Goal: Task Accomplishment & Management: Use online tool/utility

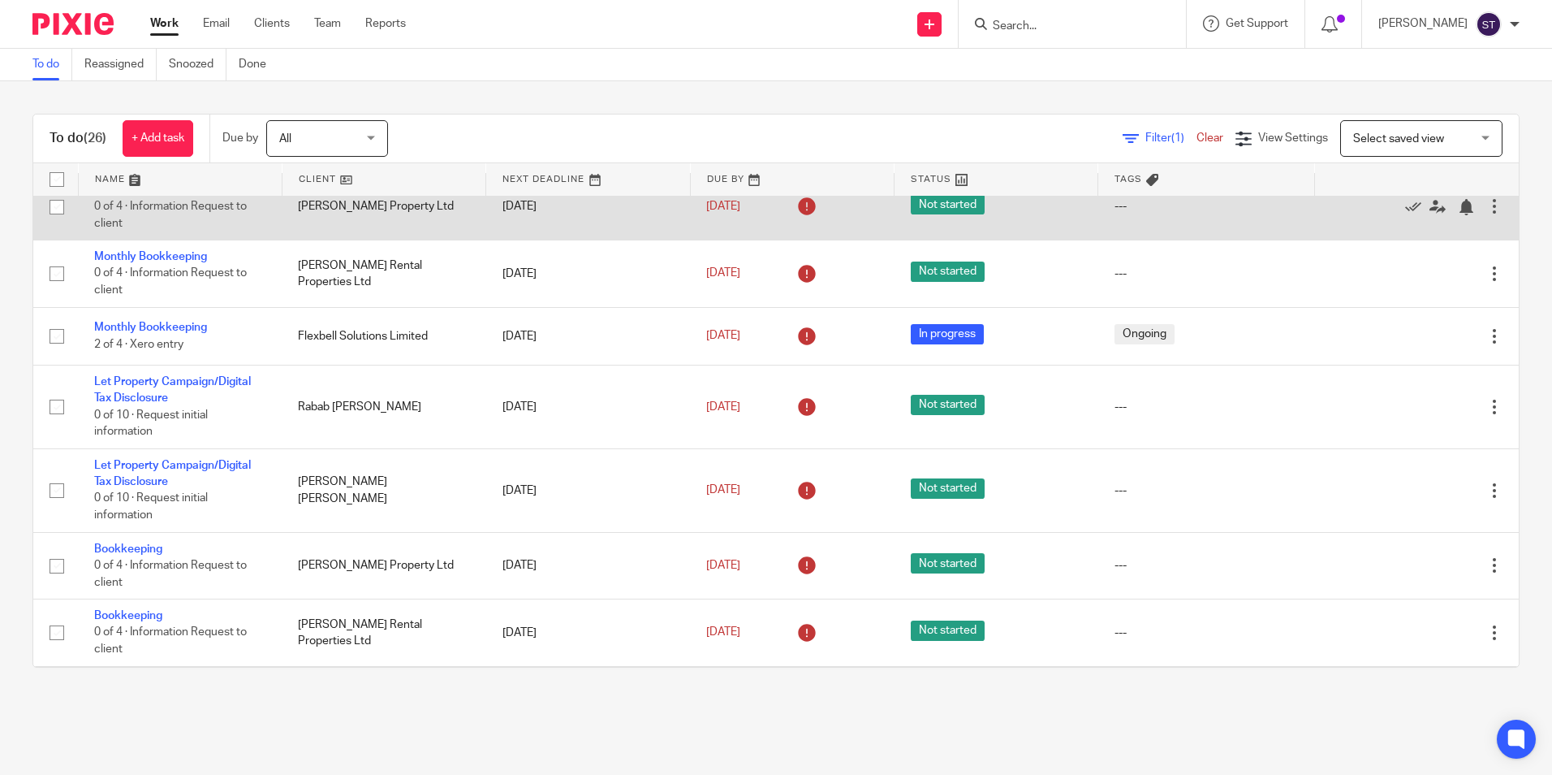
scroll to position [487, 0]
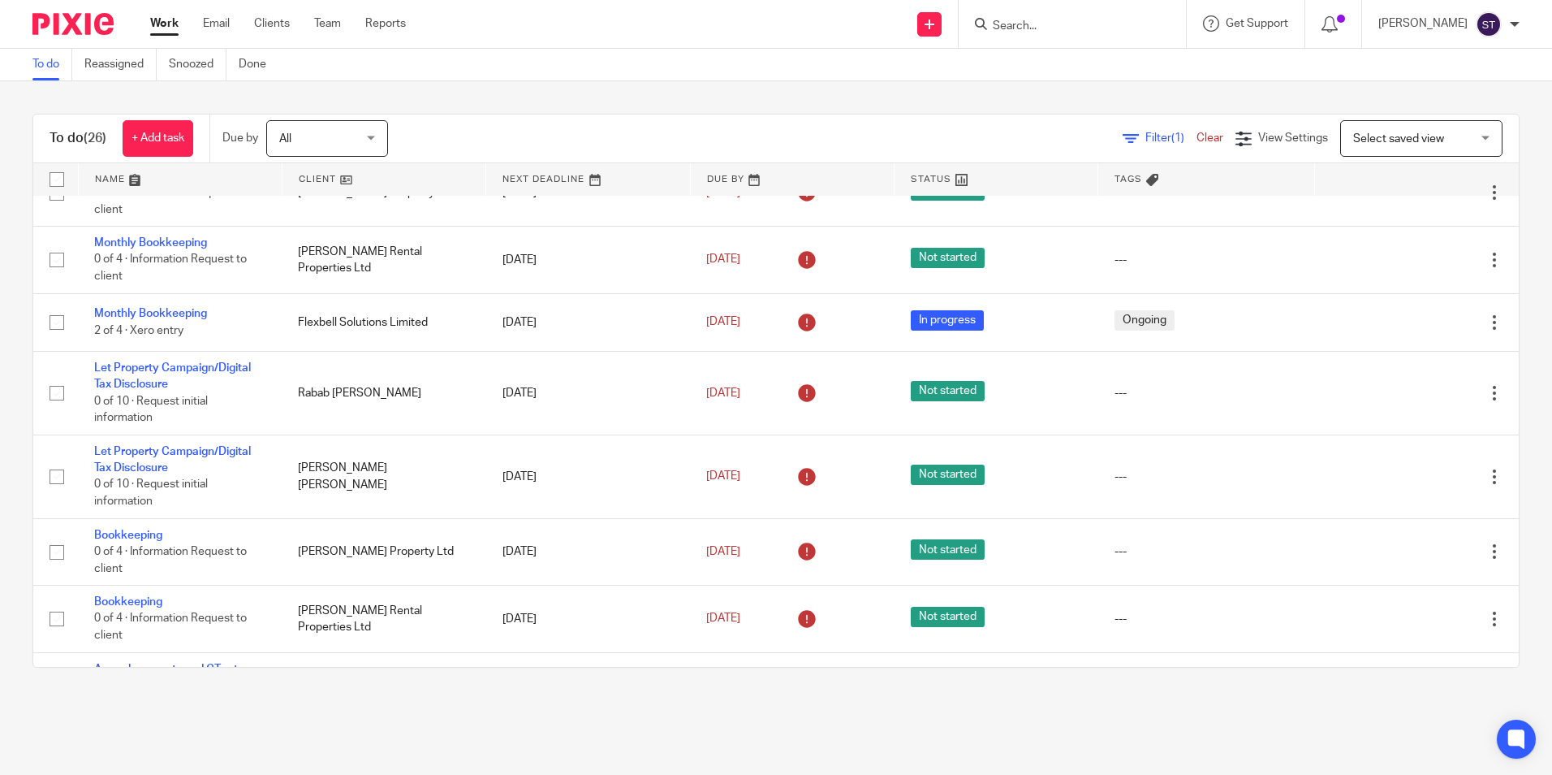
drag, startPoint x: 176, startPoint y: 243, endPoint x: 297, endPoint y: 703, distance: 476.0
click at [299, 731] on main "To do Reassigned Snoozed Done To do (26) + Add task Due by All All Today Tomorr…" at bounding box center [776, 387] width 1552 height 775
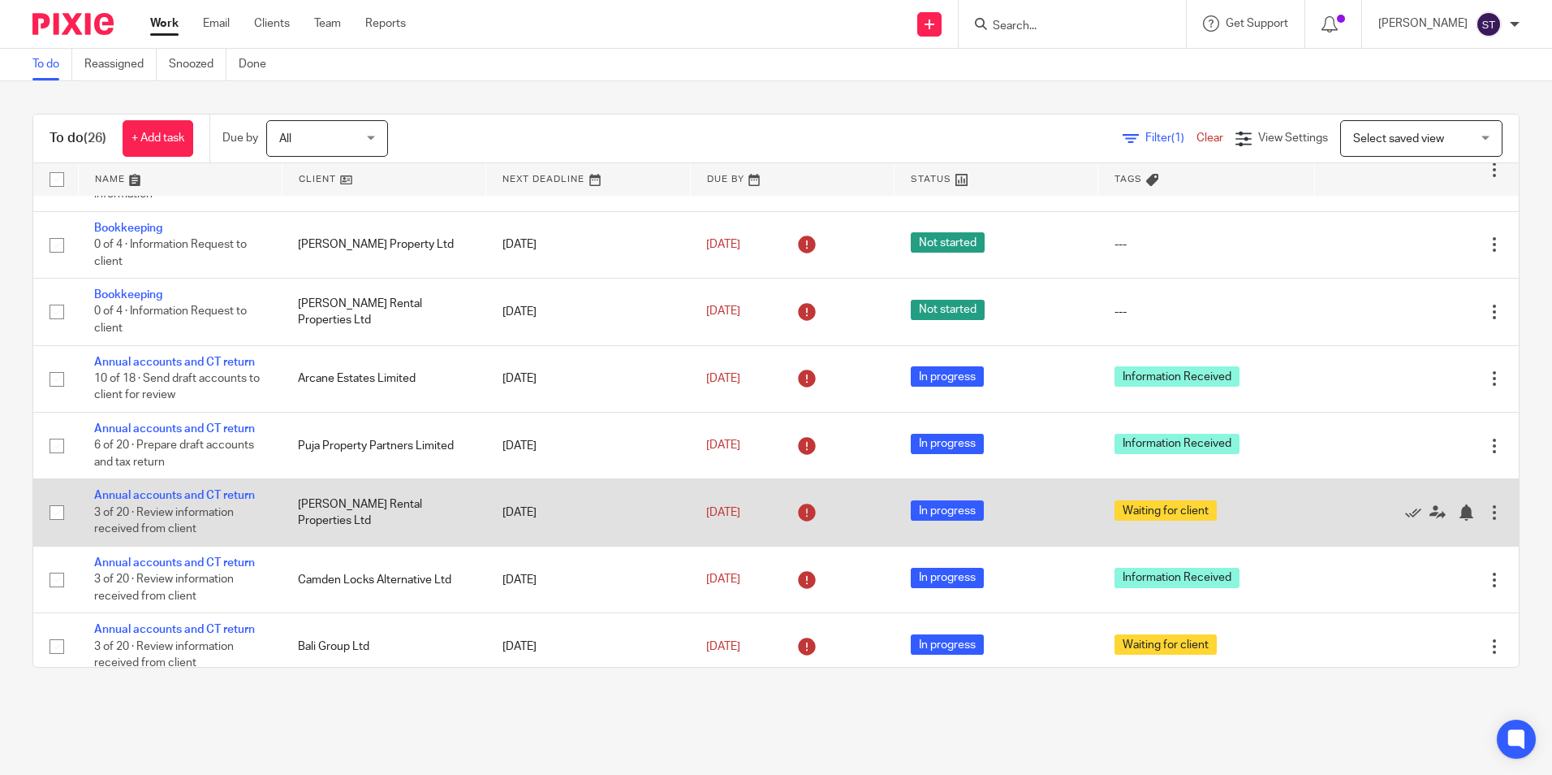
scroll to position [812, 0]
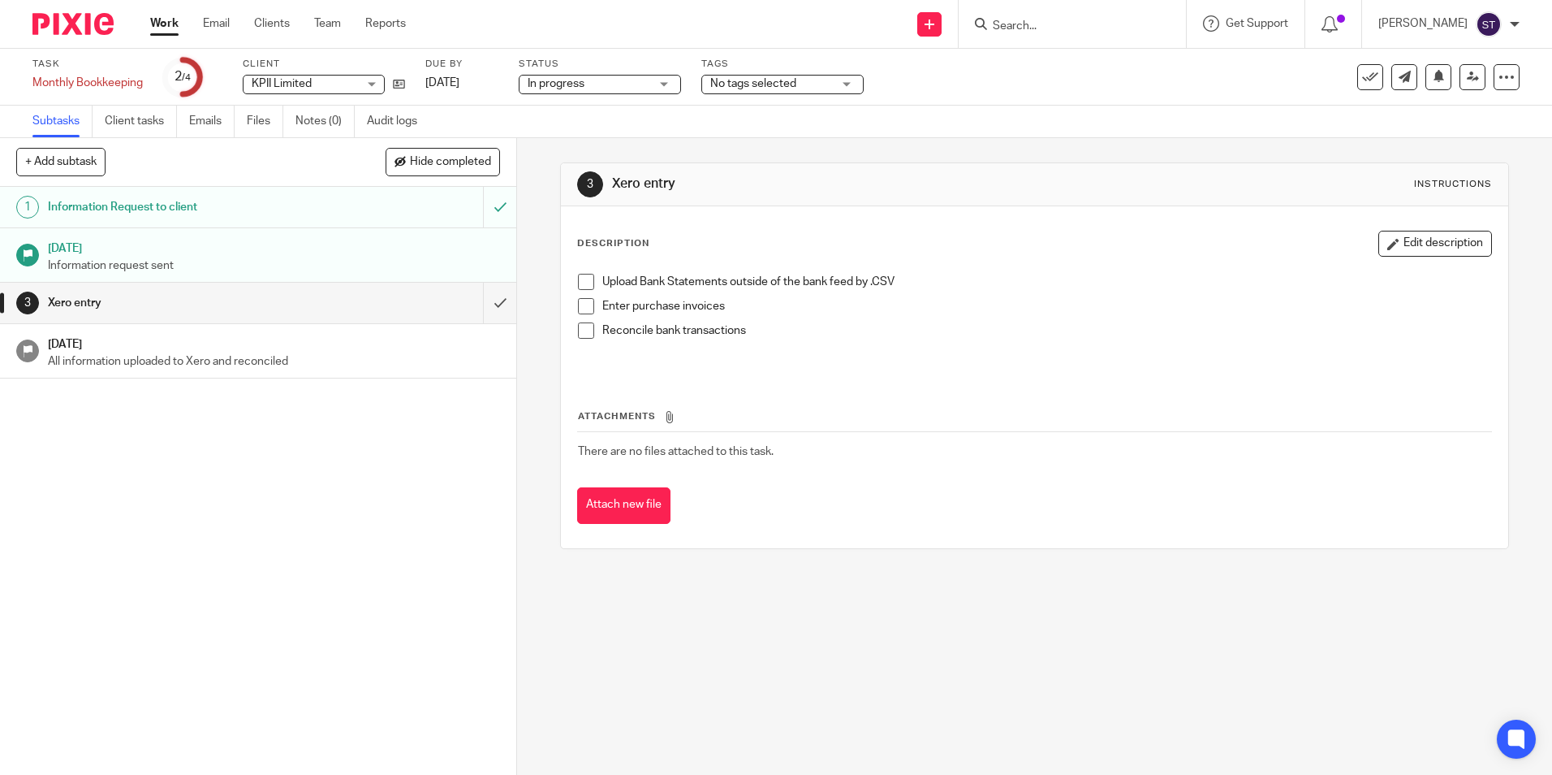
click at [67, 308] on h1 "Xero entry" at bounding box center [187, 303] width 279 height 24
click at [316, 22] on link "Team" at bounding box center [327, 23] width 27 height 16
click at [148, 123] on link "Client tasks" at bounding box center [141, 122] width 72 height 32
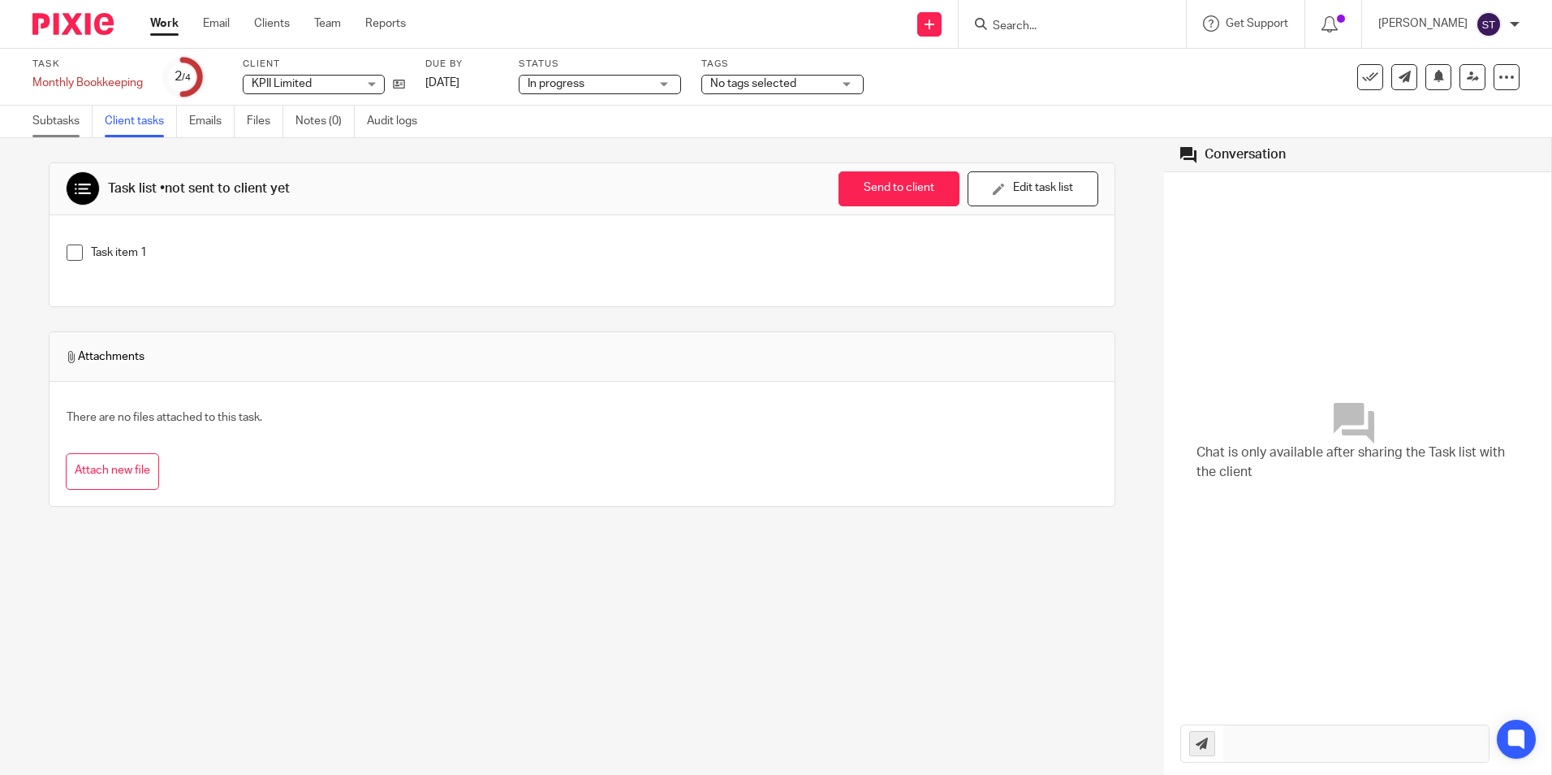
click at [55, 120] on link "Subtasks" at bounding box center [62, 122] width 60 height 32
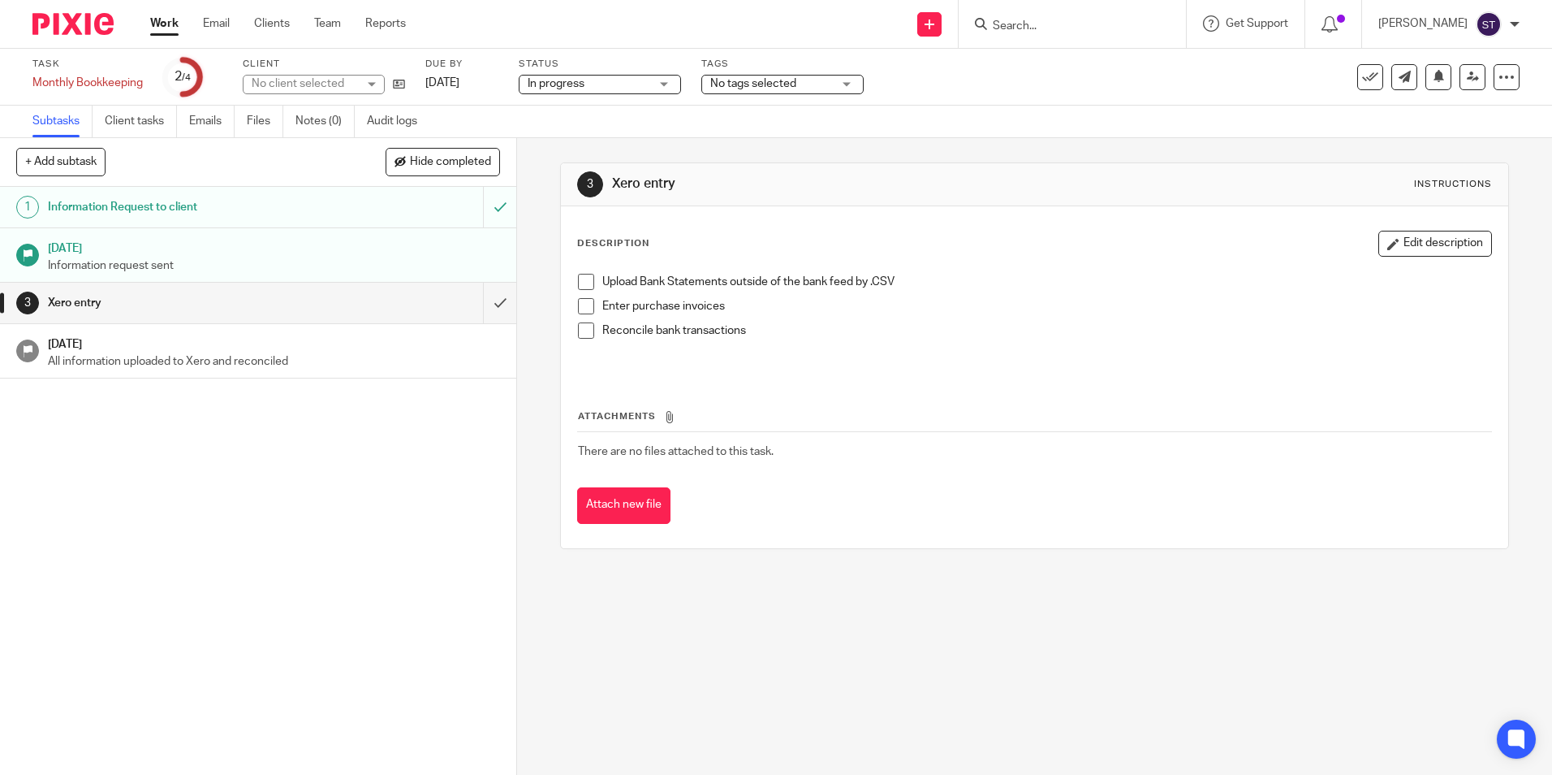
click at [738, 86] on span "No tags selected" at bounding box center [753, 83] width 86 height 11
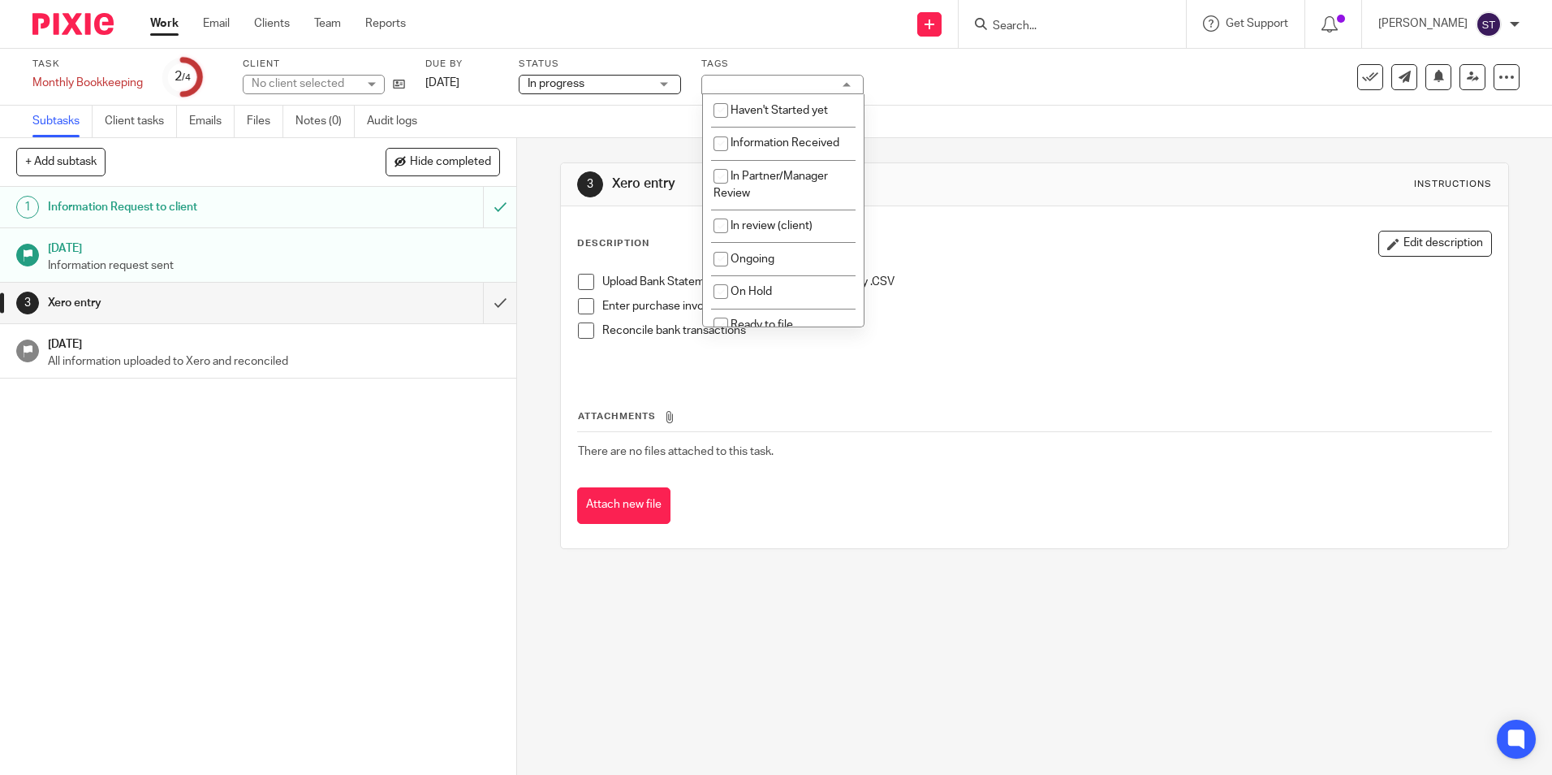
click at [587, 106] on div "Subtasks Client tasks Emails Files Notes (0) Audit logs" at bounding box center [776, 122] width 1552 height 32
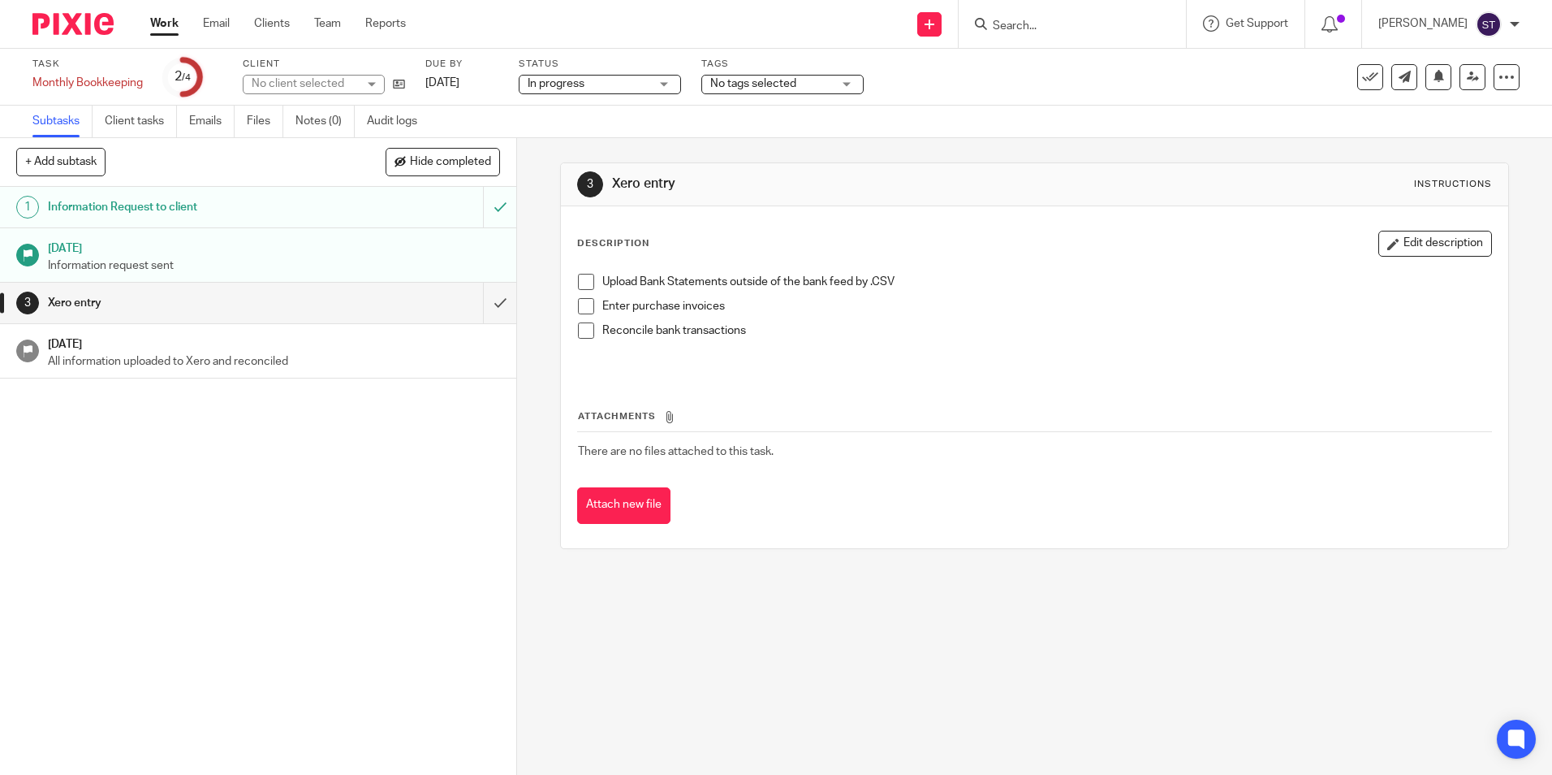
click at [588, 84] on span "In progress" at bounding box center [589, 84] width 122 height 17
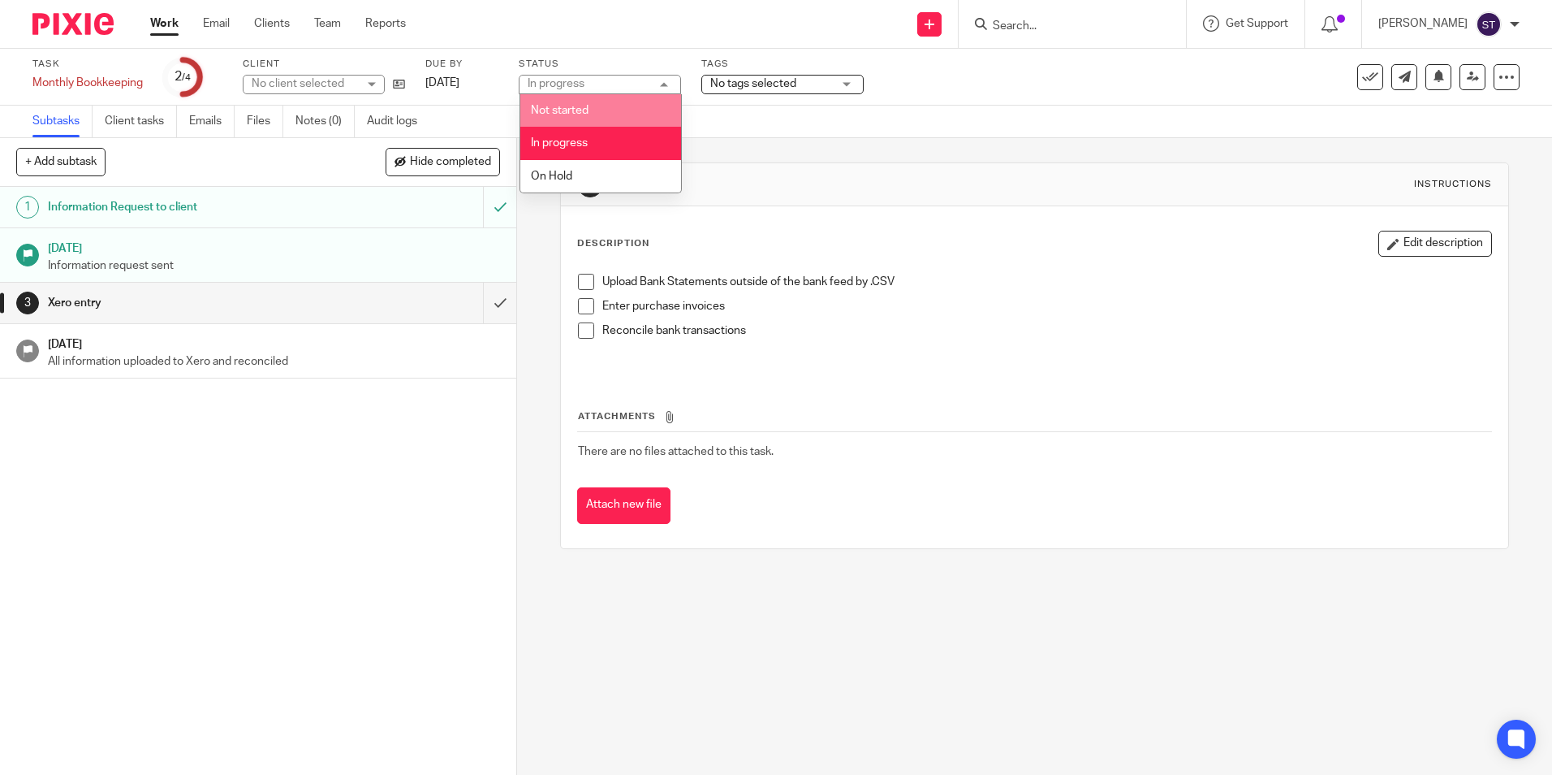
click at [748, 136] on div "Subtasks Client tasks Emails Files Notes (0) Audit logs" at bounding box center [776, 122] width 1552 height 32
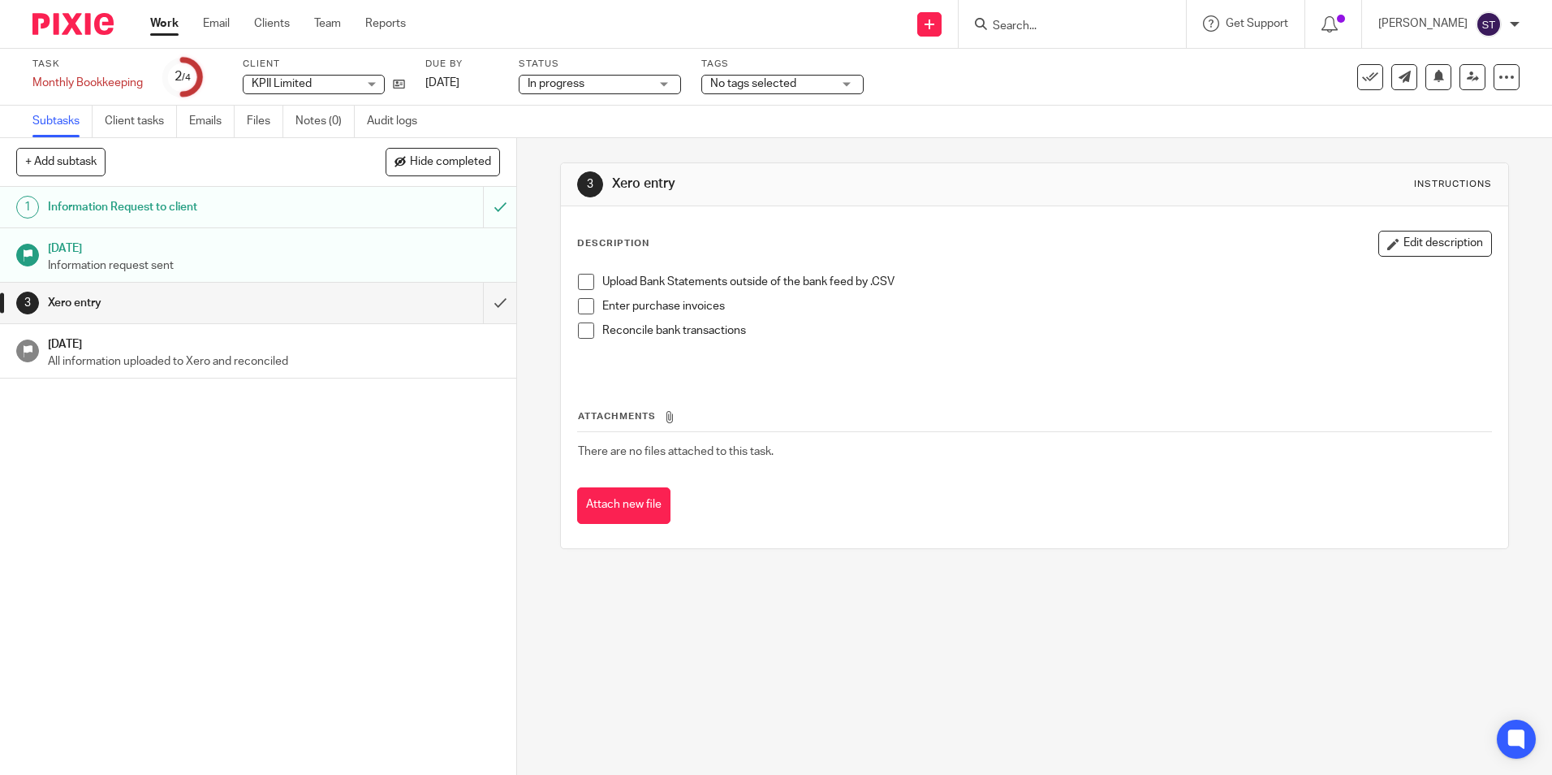
click at [347, 511] on div "1 Information Request to client 29 Feb 2024 Information request sent 3 Xero ent…" at bounding box center [258, 481] width 516 height 588
click at [161, 348] on h1 "31 Mar 2024" at bounding box center [274, 342] width 453 height 20
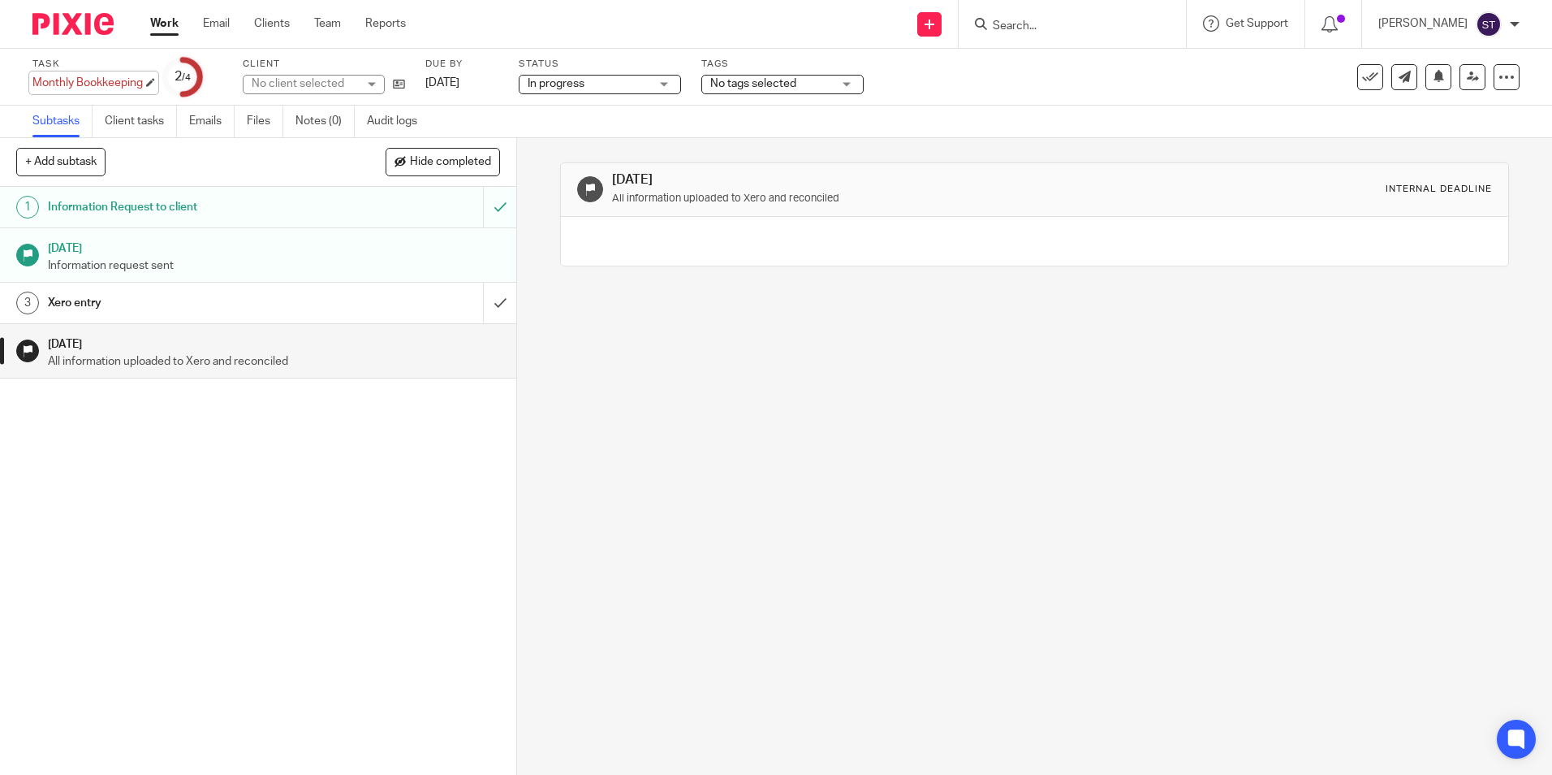
click at [95, 83] on div "Monthly Bookkeeping Save Monthly Bookkeeping" at bounding box center [87, 83] width 110 height 16
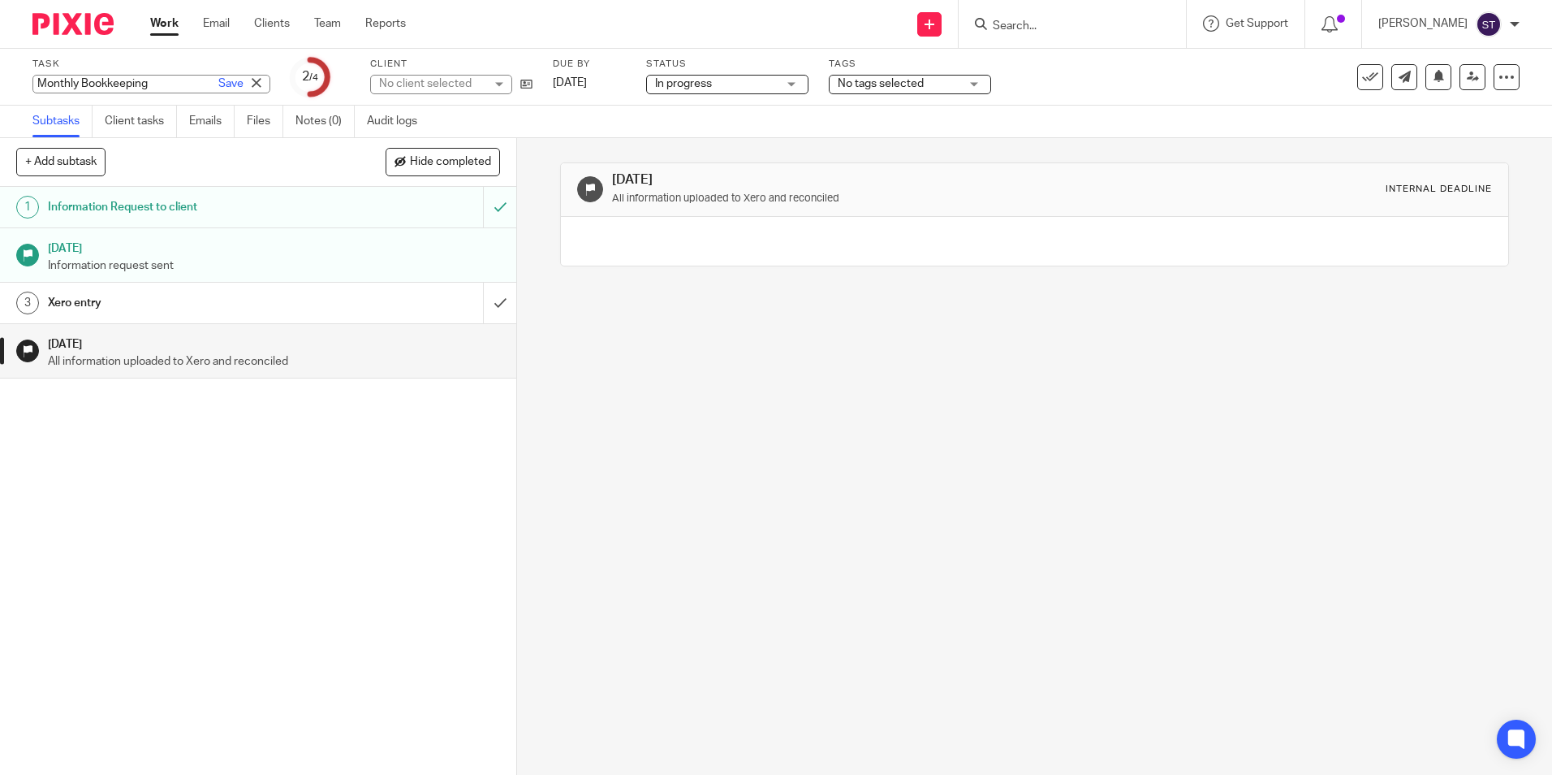
click at [308, 527] on div "1 Information Request to client 29 Feb 2024 Information request sent 3 Xero ent…" at bounding box center [258, 481] width 516 height 588
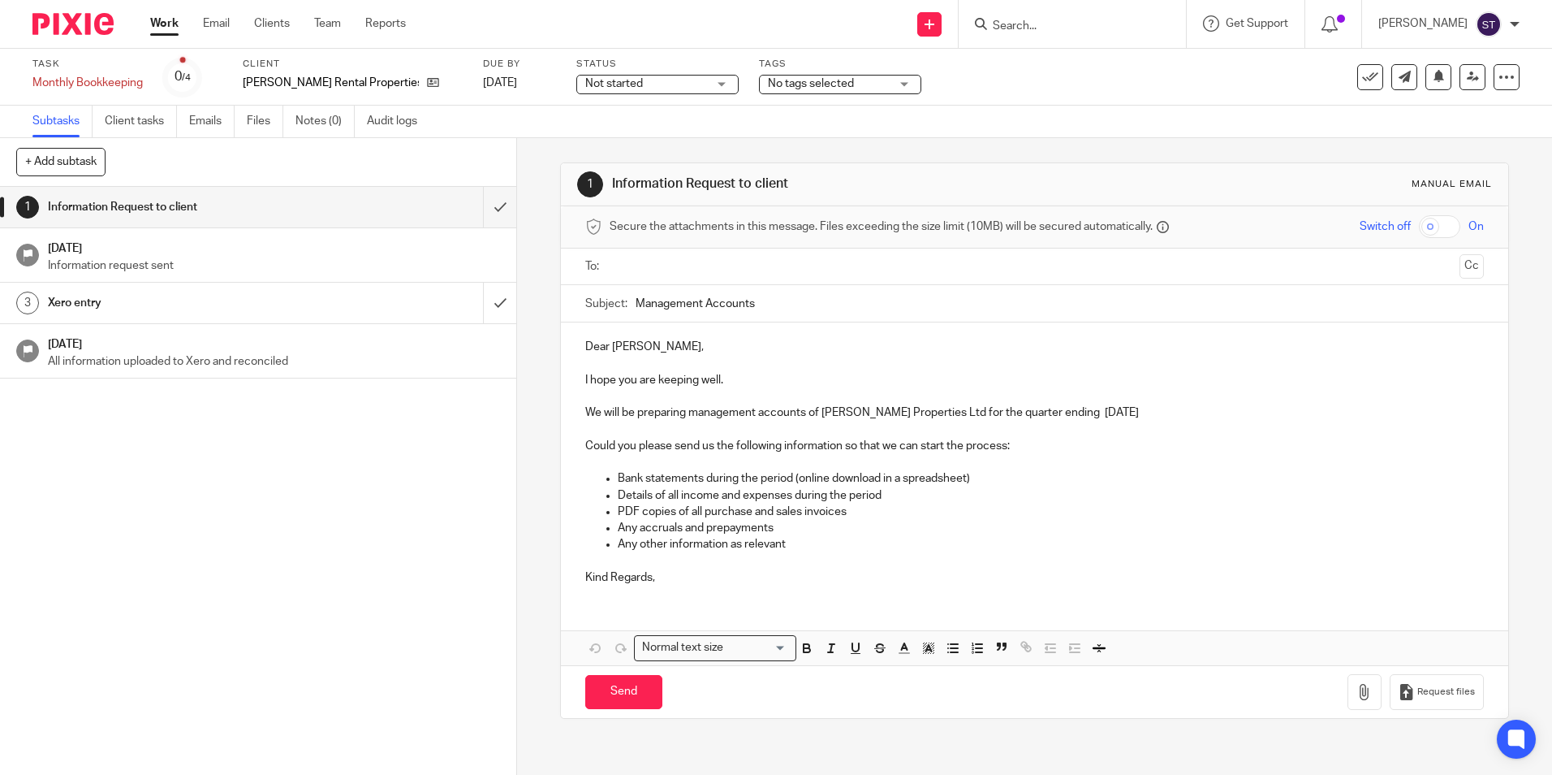
click at [115, 250] on h1 "[DATE]" at bounding box center [274, 246] width 453 height 20
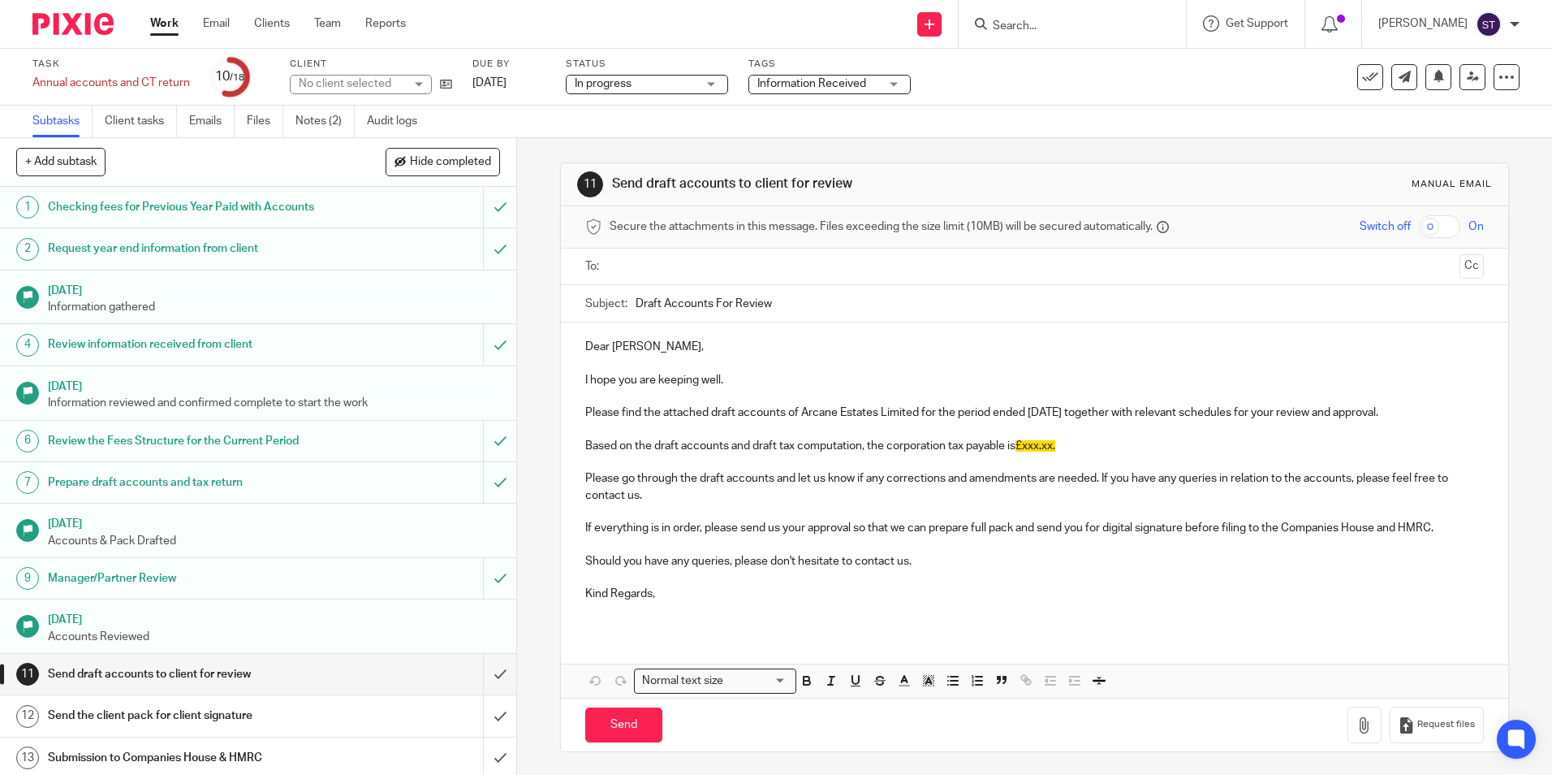
scroll to position [2, 0]
click at [98, 246] on h1 "Request year end information from client" at bounding box center [187, 248] width 279 height 24
click at [373, 82] on div "No client selected" at bounding box center [352, 84] width 106 height 16
click at [289, 155] on div "+ Add subtask Hide completed Cancel + Add" at bounding box center [258, 162] width 516 height 49
click at [139, 116] on link "Client tasks" at bounding box center [141, 122] width 72 height 32
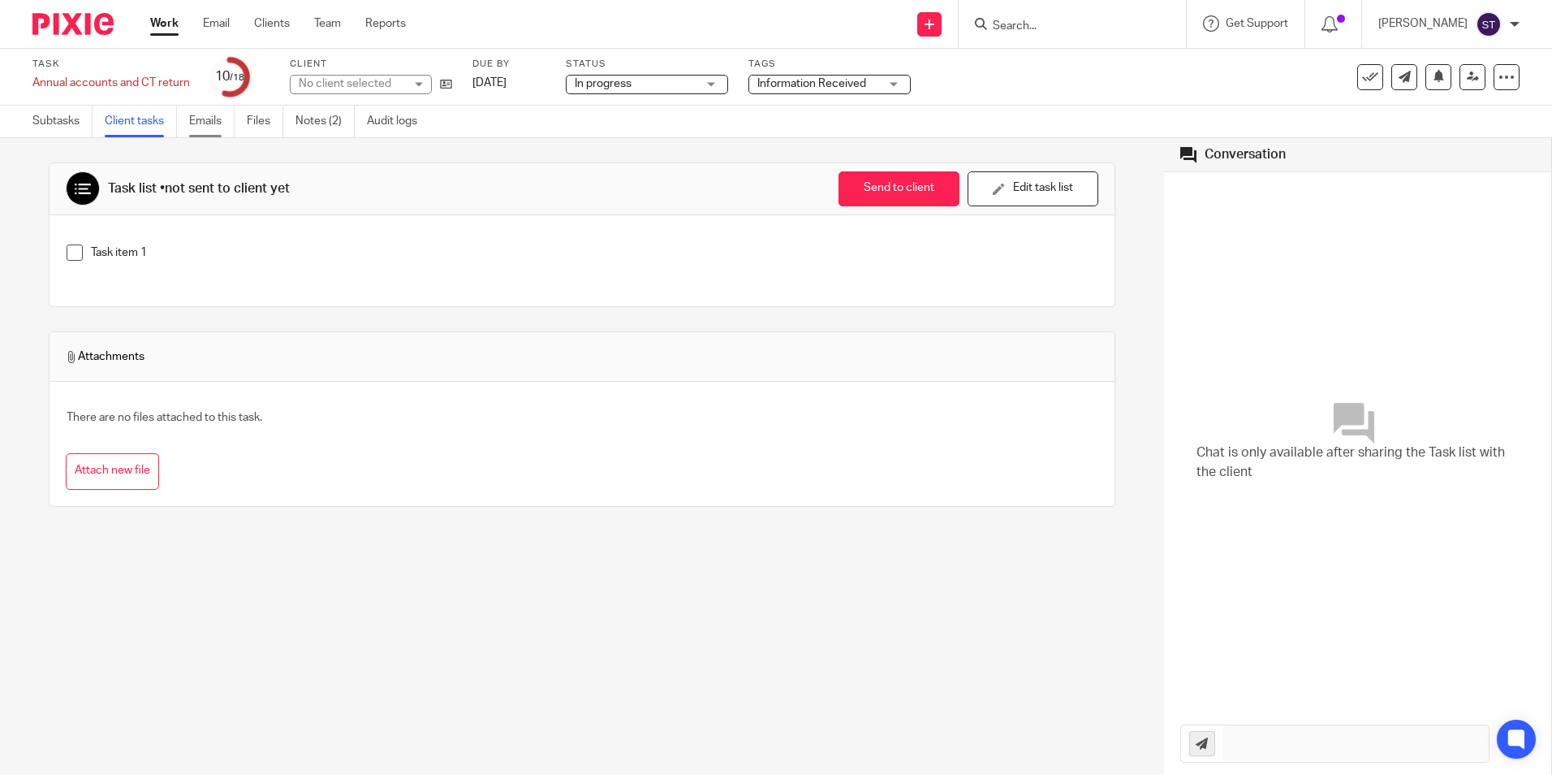
click at [224, 121] on link "Emails" at bounding box center [211, 122] width 45 height 32
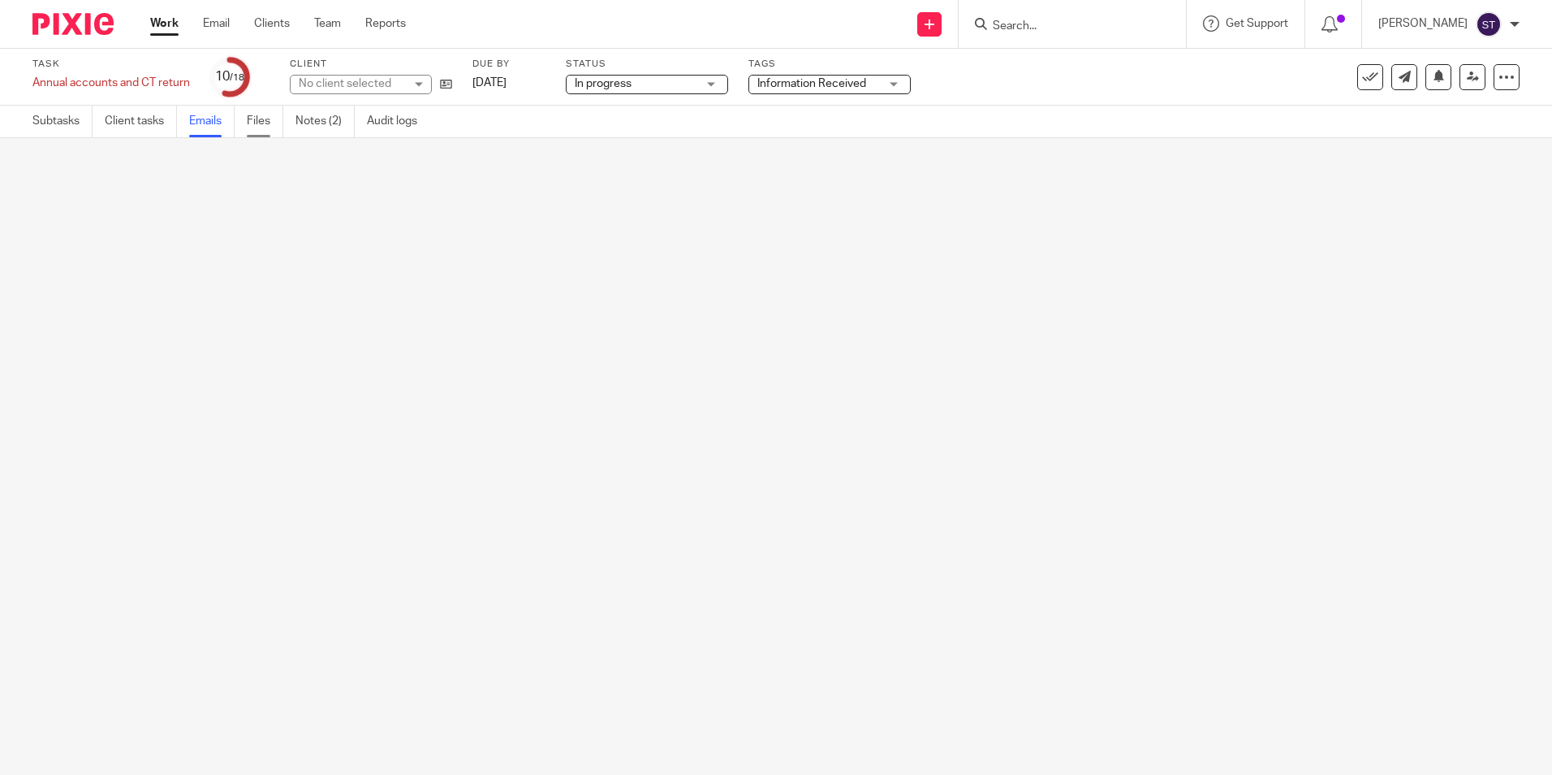
click at [251, 121] on link "Files" at bounding box center [265, 122] width 37 height 32
click at [287, 24] on link "Clients" at bounding box center [272, 23] width 36 height 16
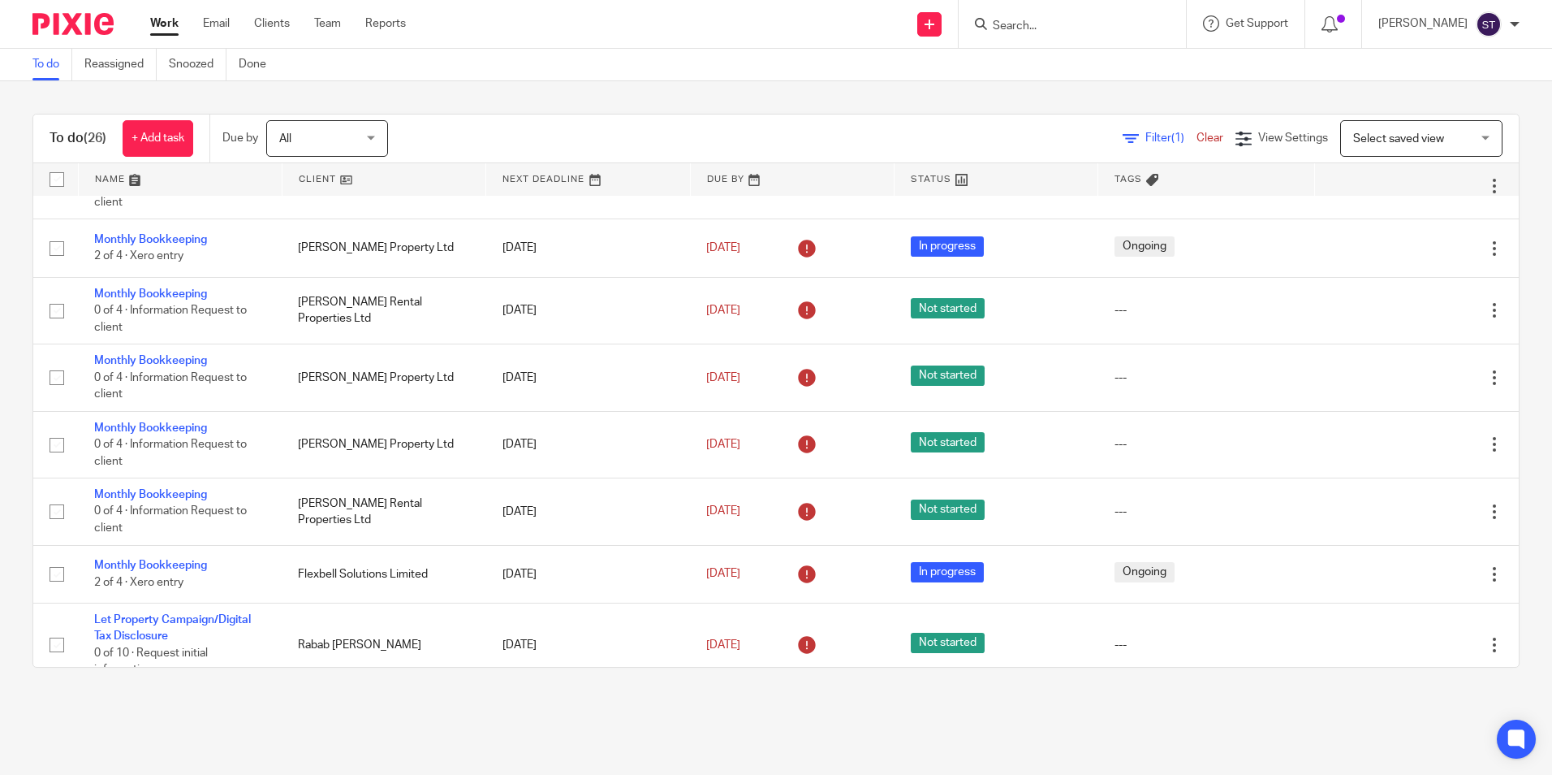
scroll to position [81, 0]
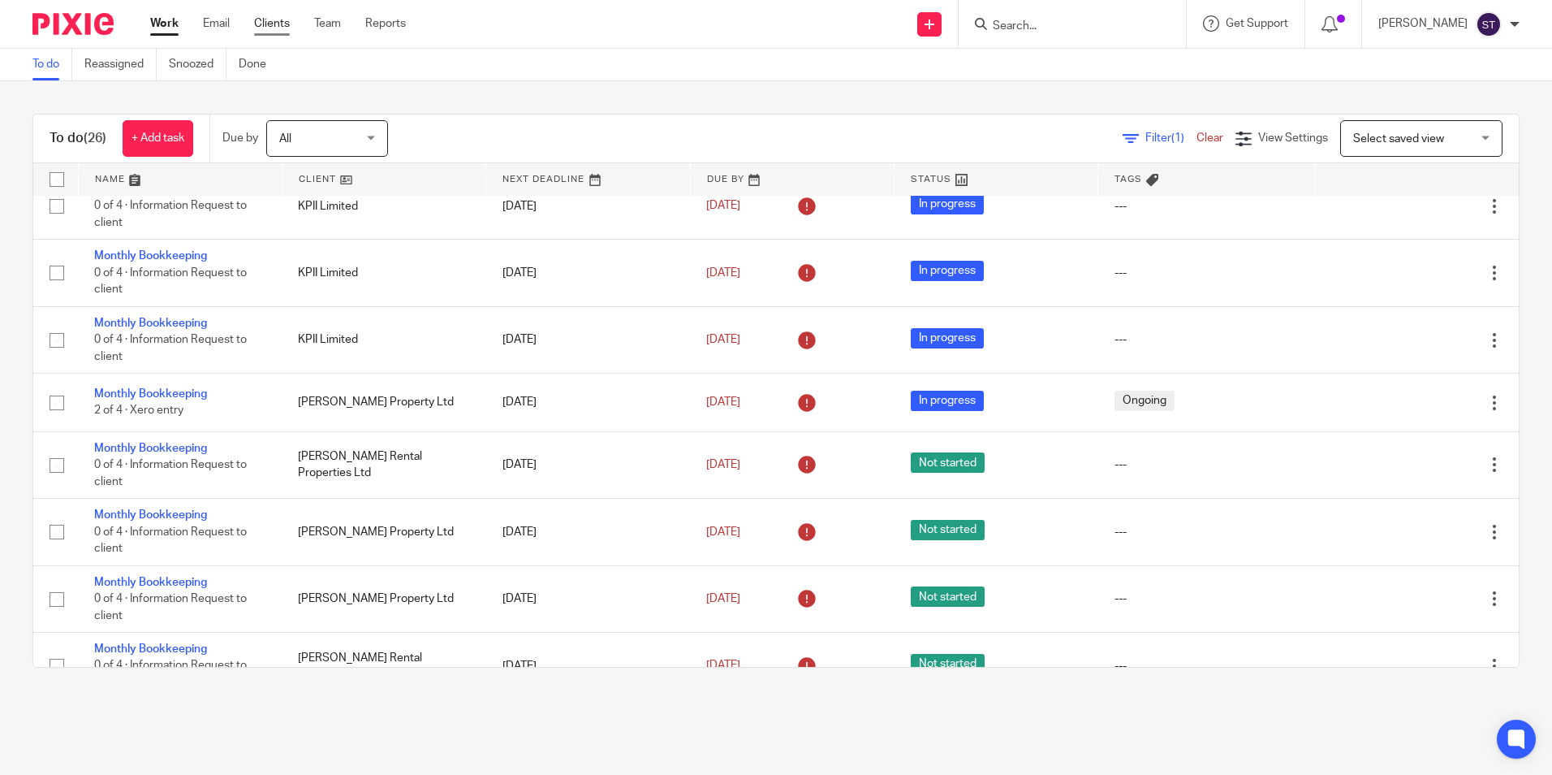
click at [273, 24] on link "Clients" at bounding box center [272, 23] width 36 height 16
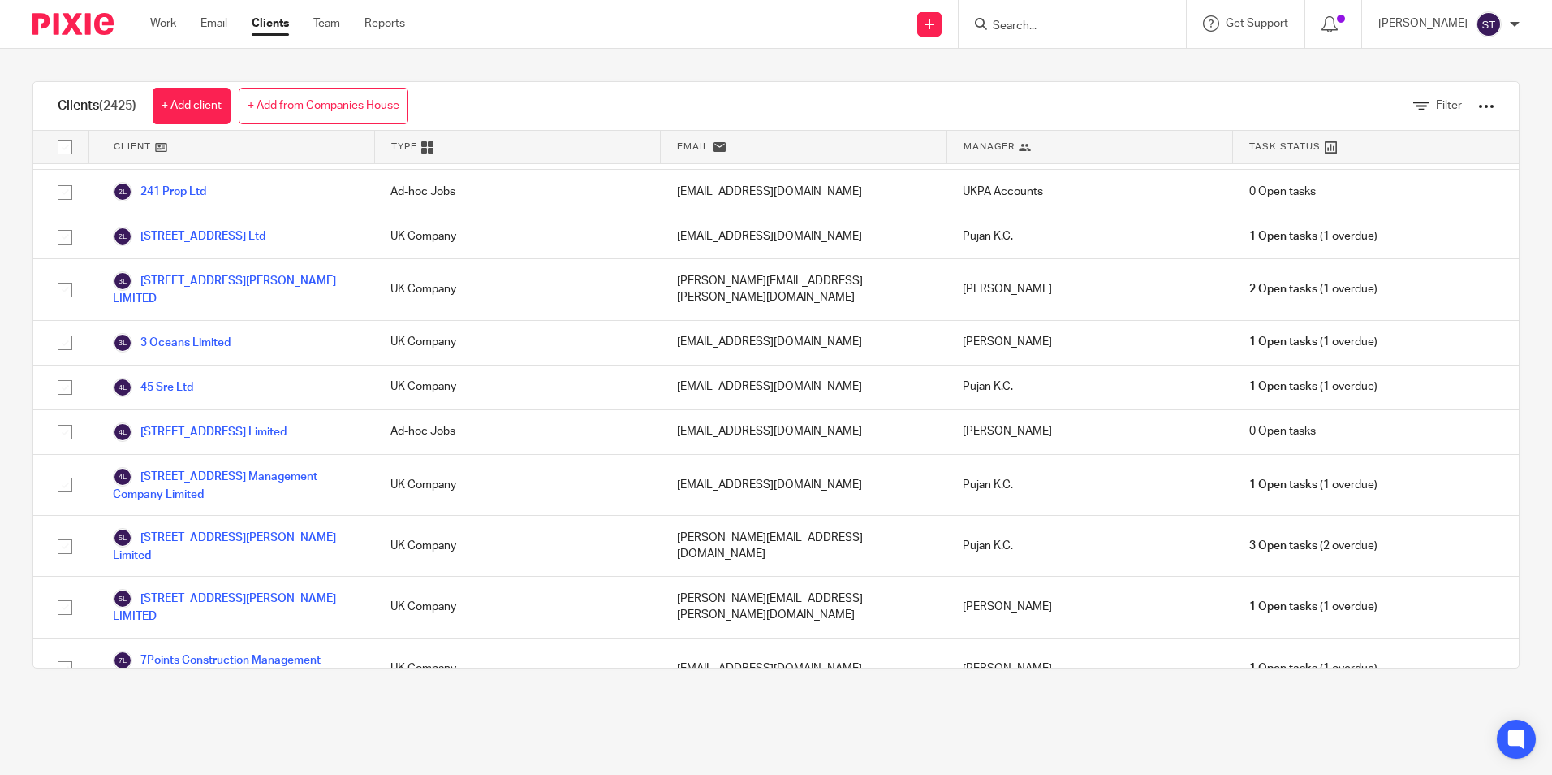
scroll to position [81, 0]
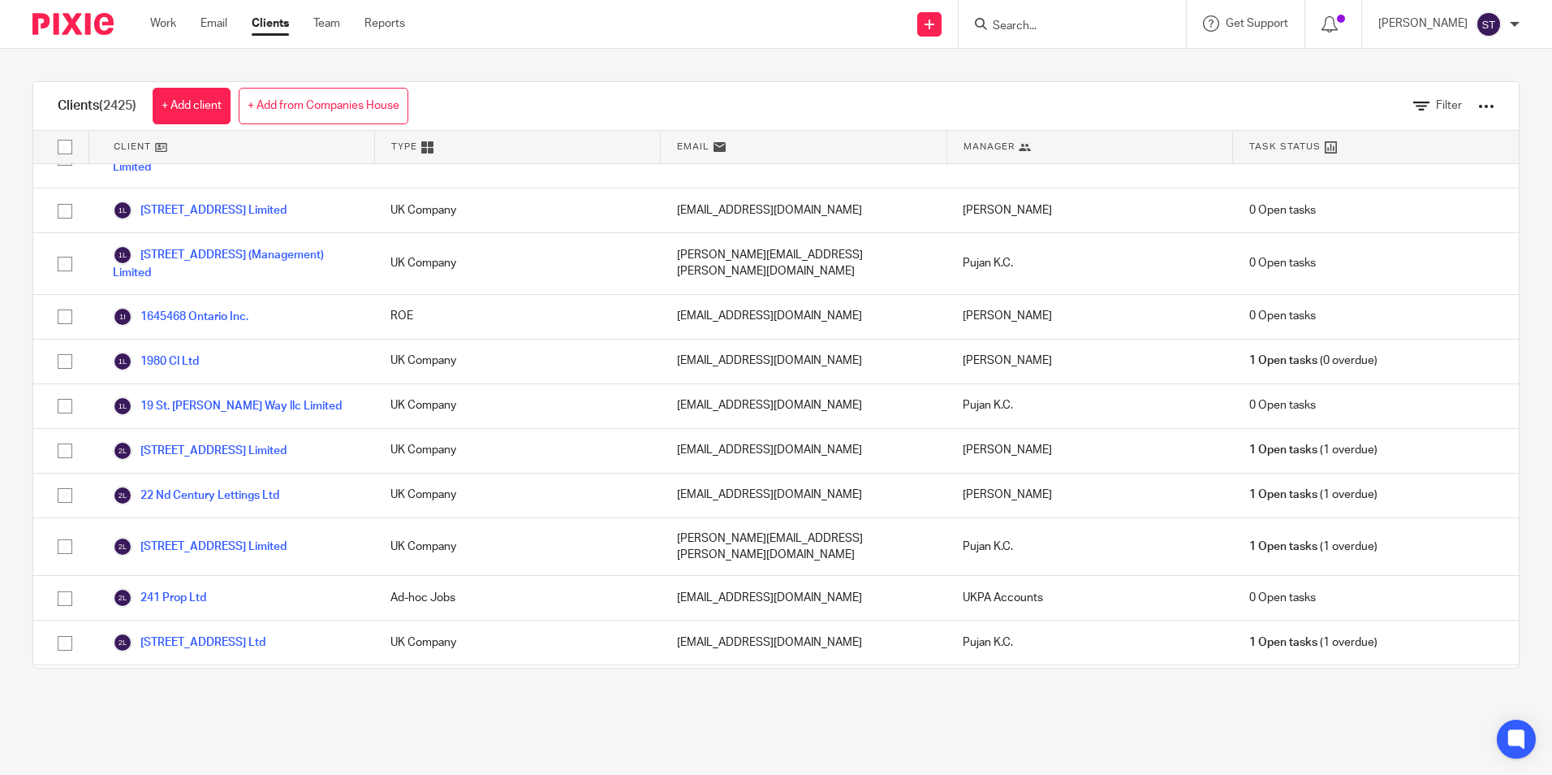
click at [1007, 10] on div at bounding box center [1072, 24] width 227 height 48
click at [1003, 19] on input "Search" at bounding box center [1064, 26] width 146 height 15
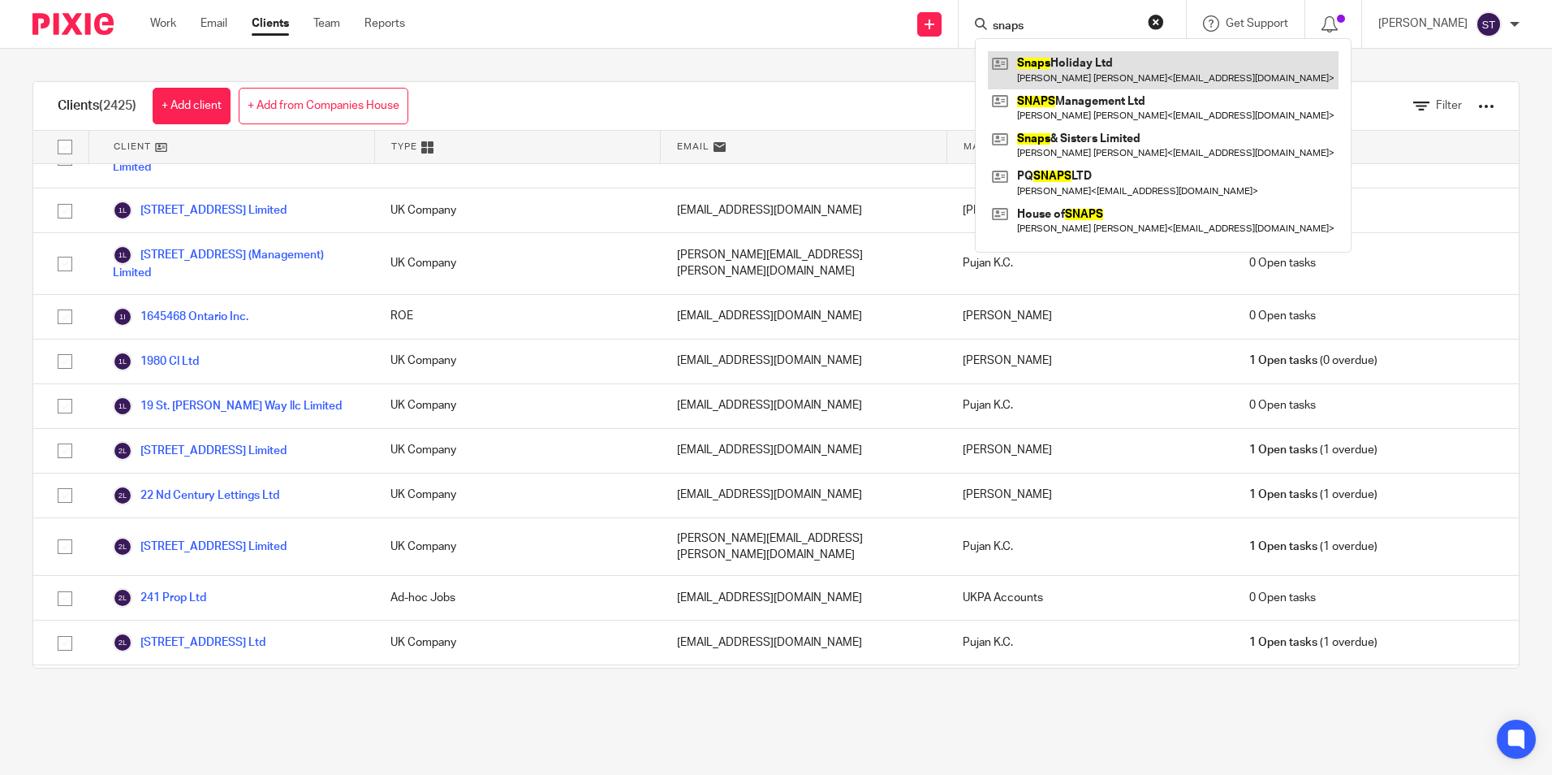
type input "snaps"
click at [1063, 74] on link at bounding box center [1163, 69] width 351 height 37
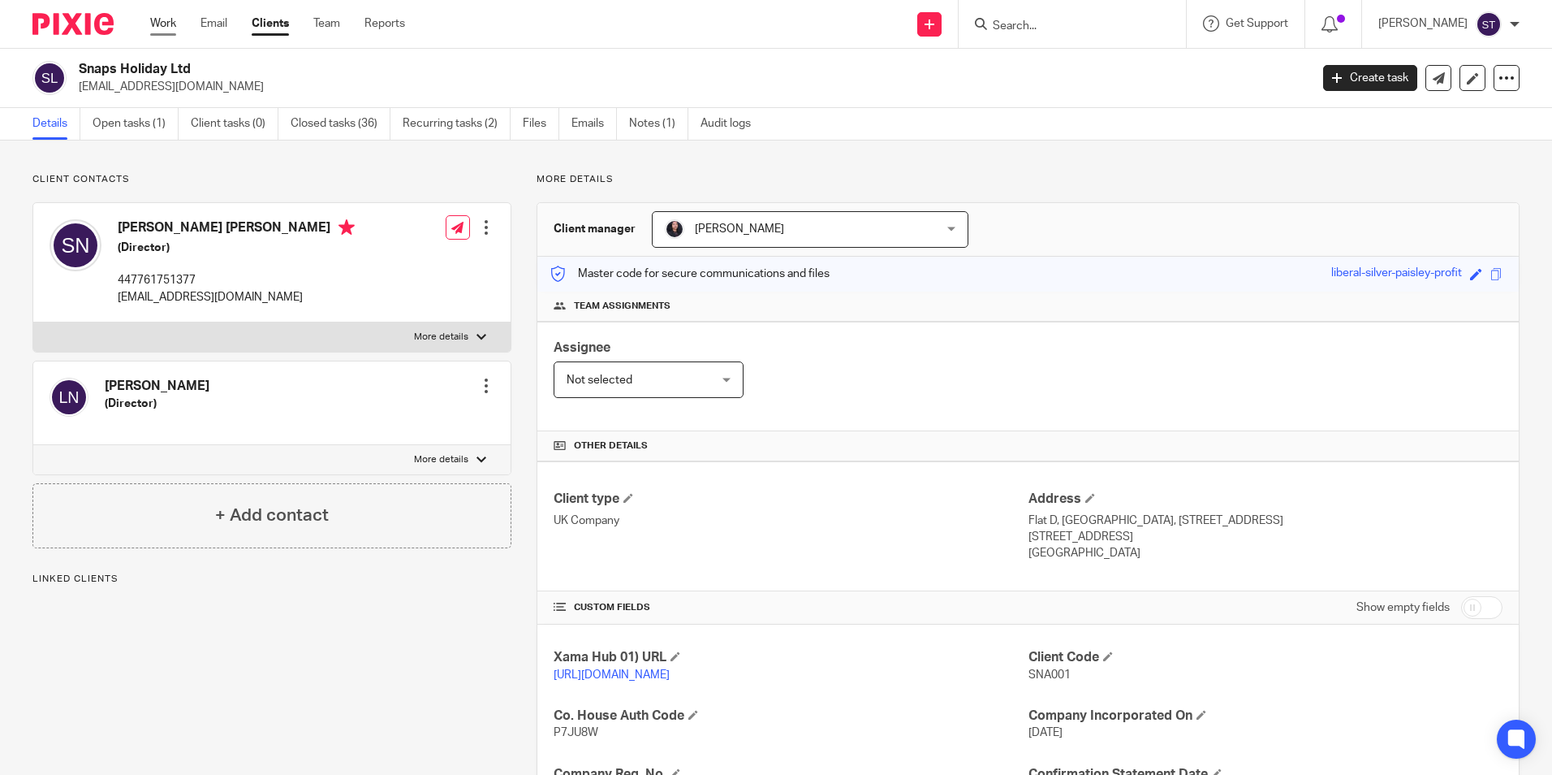
click at [166, 28] on link "Work" at bounding box center [163, 23] width 26 height 16
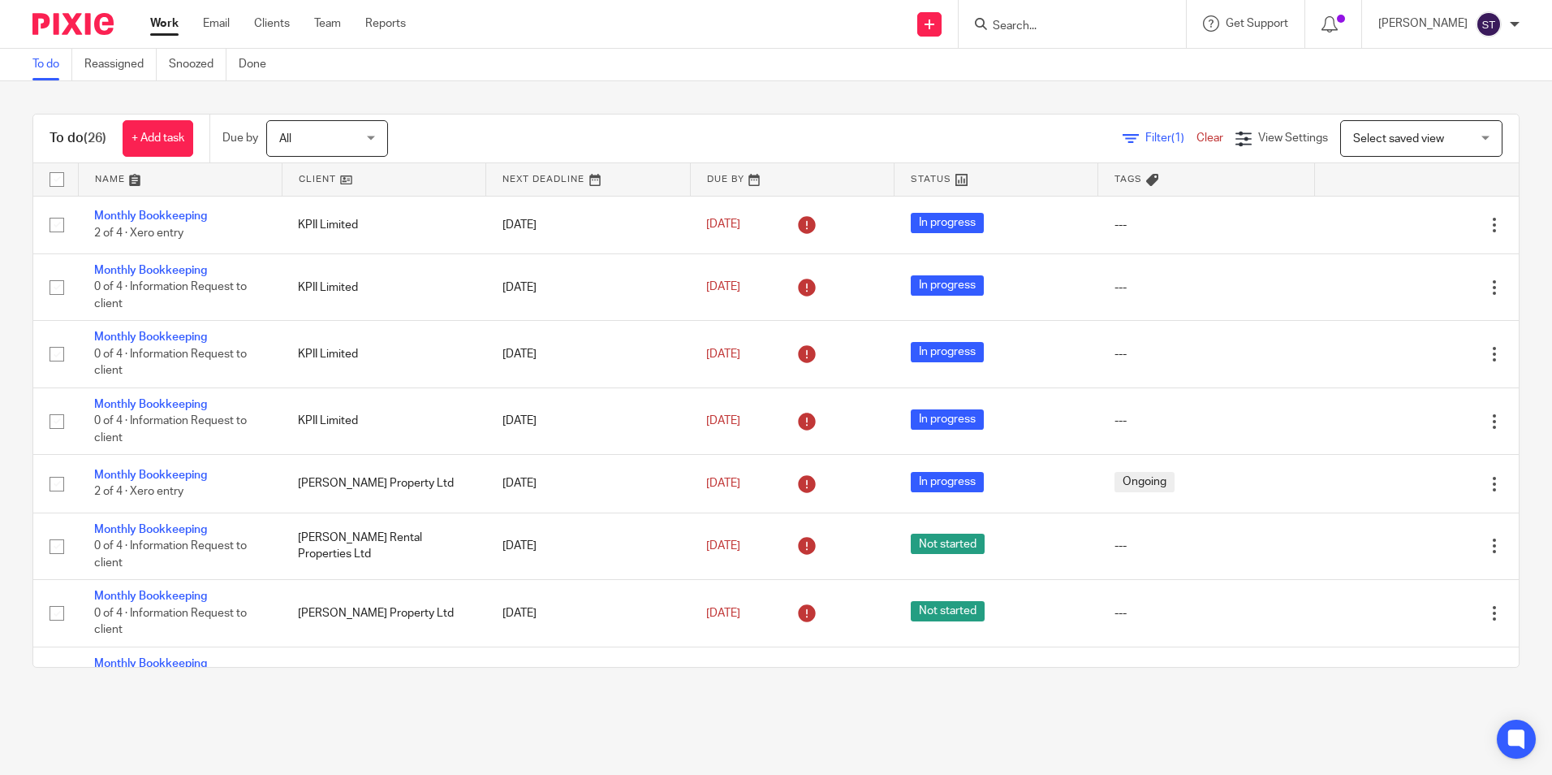
click at [1102, 129] on div "Filter (1) Clear View Settings View Settings (1) Filters Clear Save Manage save…" at bounding box center [967, 138] width 1103 height 37
click at [1123, 139] on icon at bounding box center [1131, 139] width 16 height 16
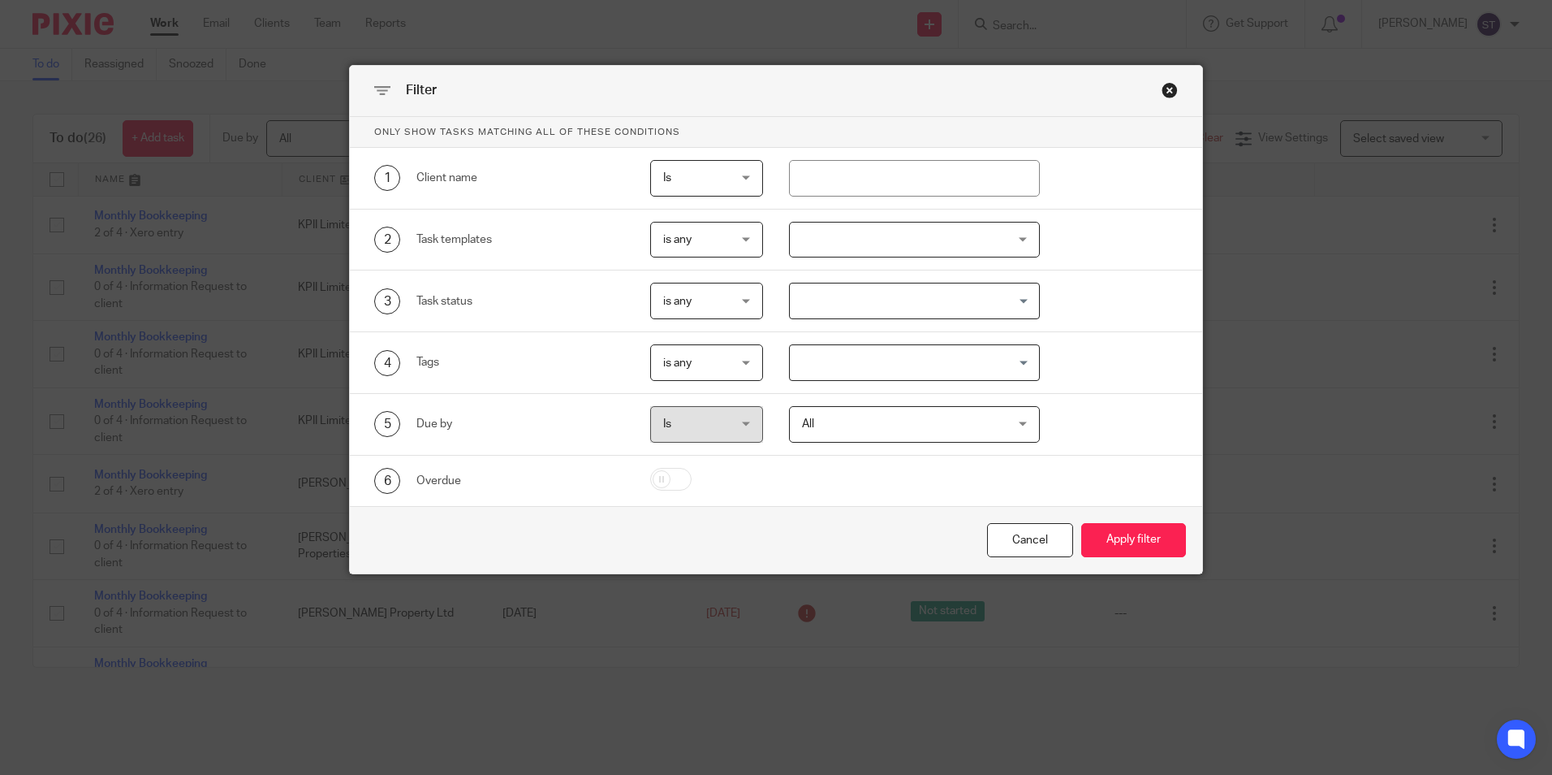
click at [1164, 86] on div "Close this dialog window" at bounding box center [1170, 90] width 16 height 16
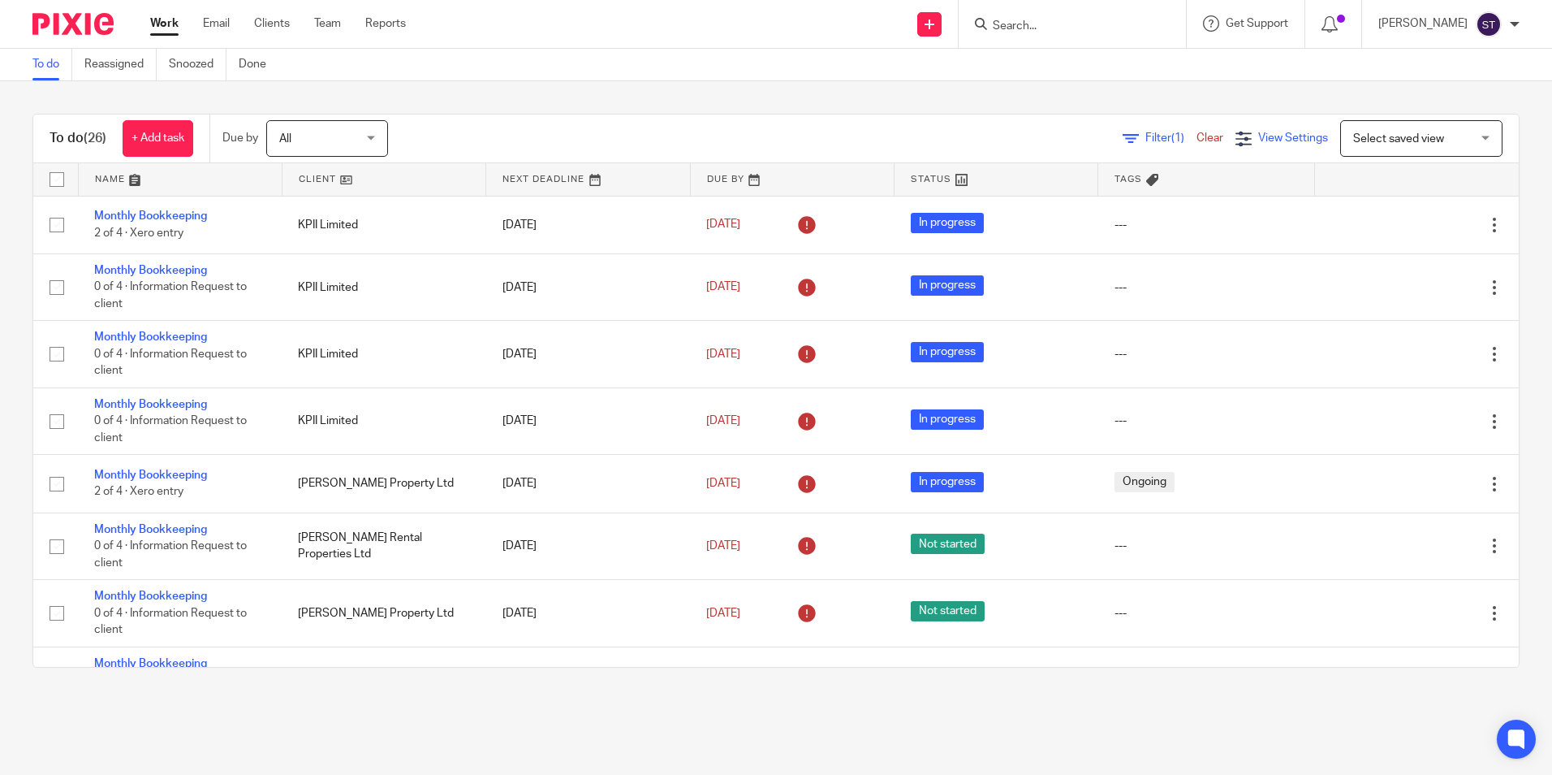
click at [1236, 140] on icon at bounding box center [1244, 139] width 16 height 16
click at [1050, 127] on div "Filter (1) Clear View Settings View Settings (1) Filters Clear Save Manage save…" at bounding box center [967, 138] width 1103 height 37
click at [1353, 138] on span "Select saved view" at bounding box center [1398, 138] width 91 height 11
click at [917, 84] on div "To do (26) + Add task Due by All All Today Tomorrow This week Next week This mo…" at bounding box center [776, 390] width 1552 height 619
click at [358, 143] on span "All" at bounding box center [322, 138] width 86 height 34
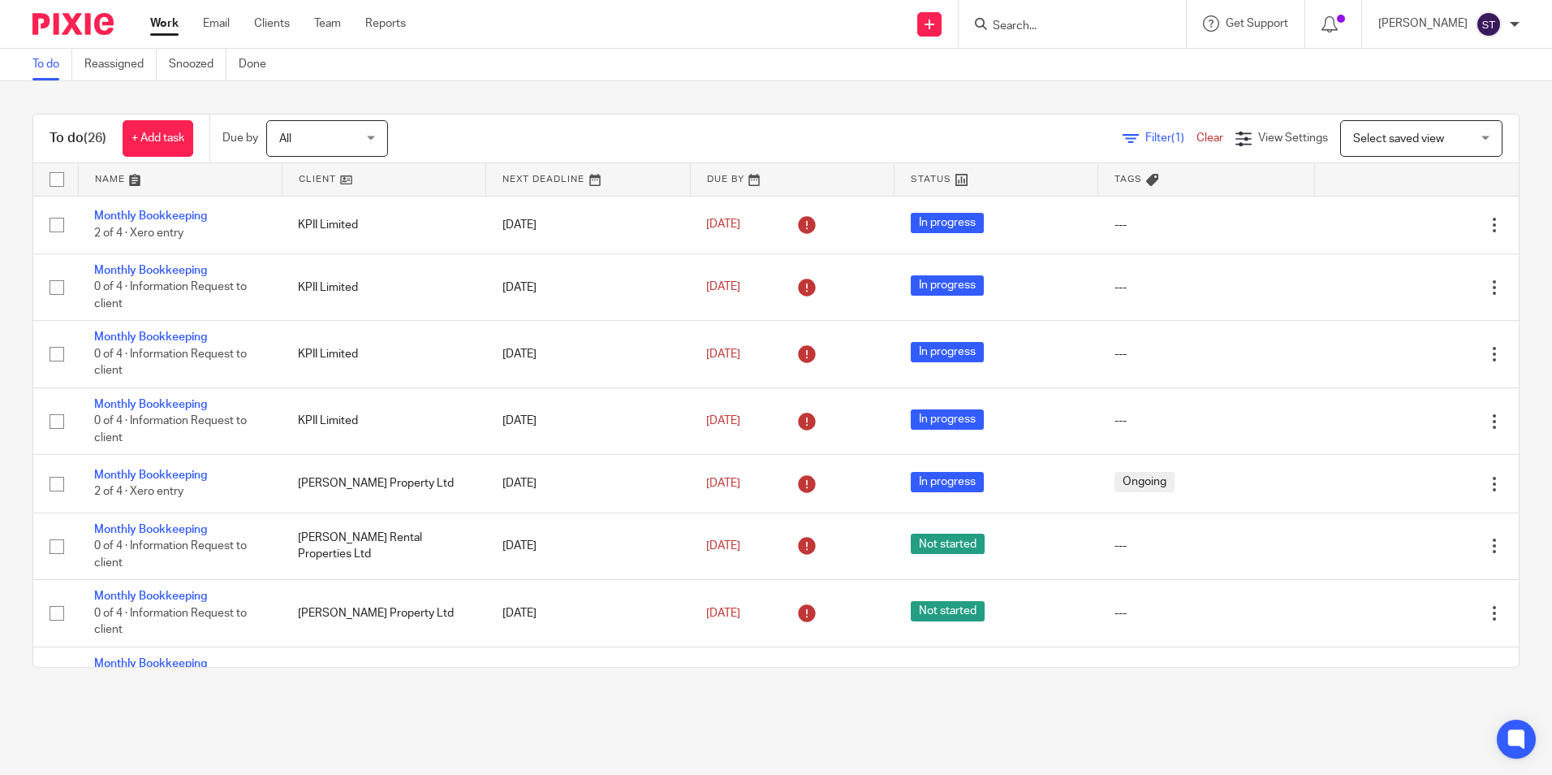
click at [491, 70] on div "To do Reassigned Snoozed Done" at bounding box center [776, 65] width 1552 height 32
click at [382, 28] on link "Reports" at bounding box center [385, 23] width 41 height 16
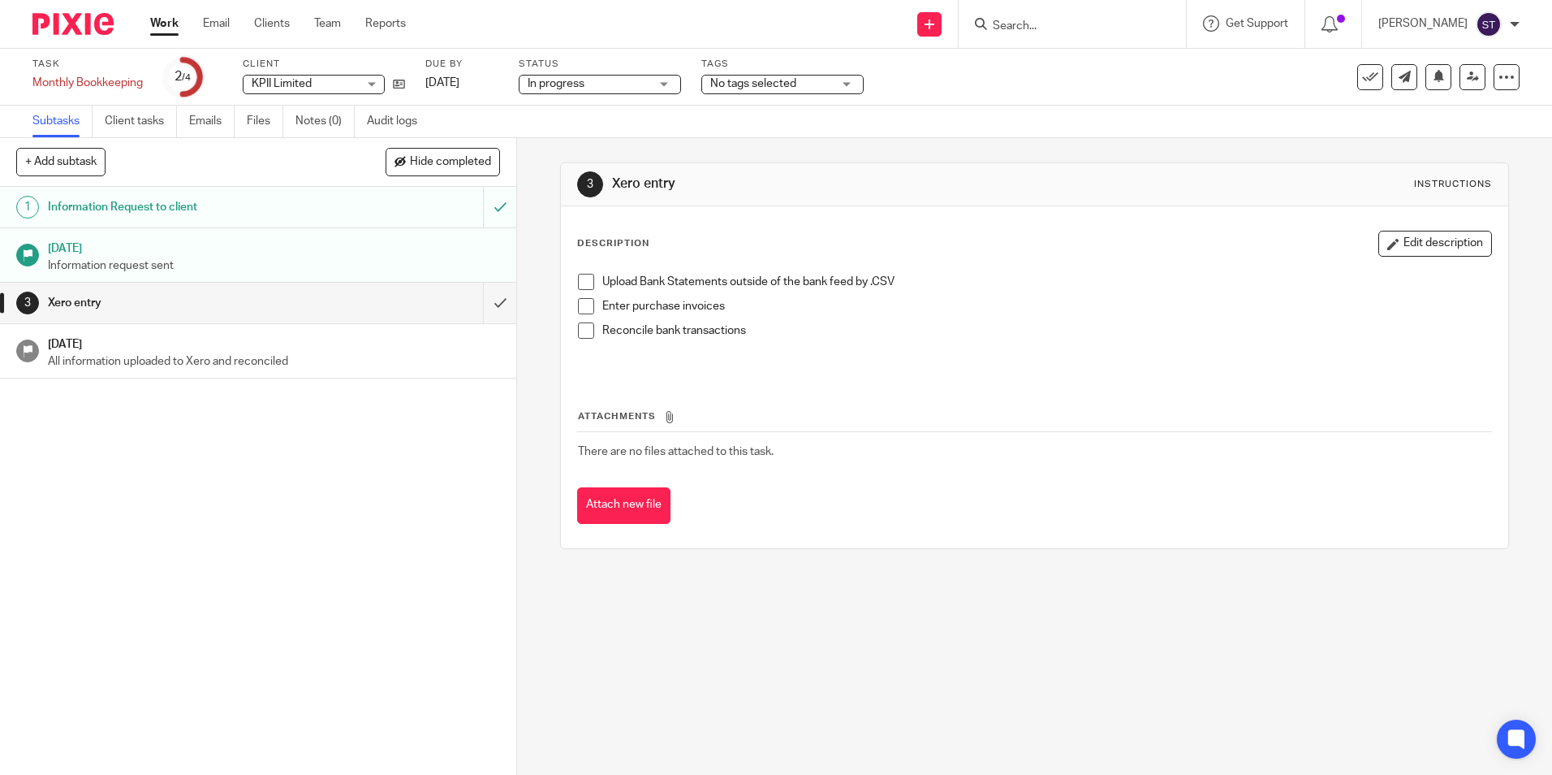
click at [262, 63] on label "Client" at bounding box center [324, 64] width 162 height 13
click at [282, 86] on span "KPII Limited" at bounding box center [282, 83] width 60 height 11
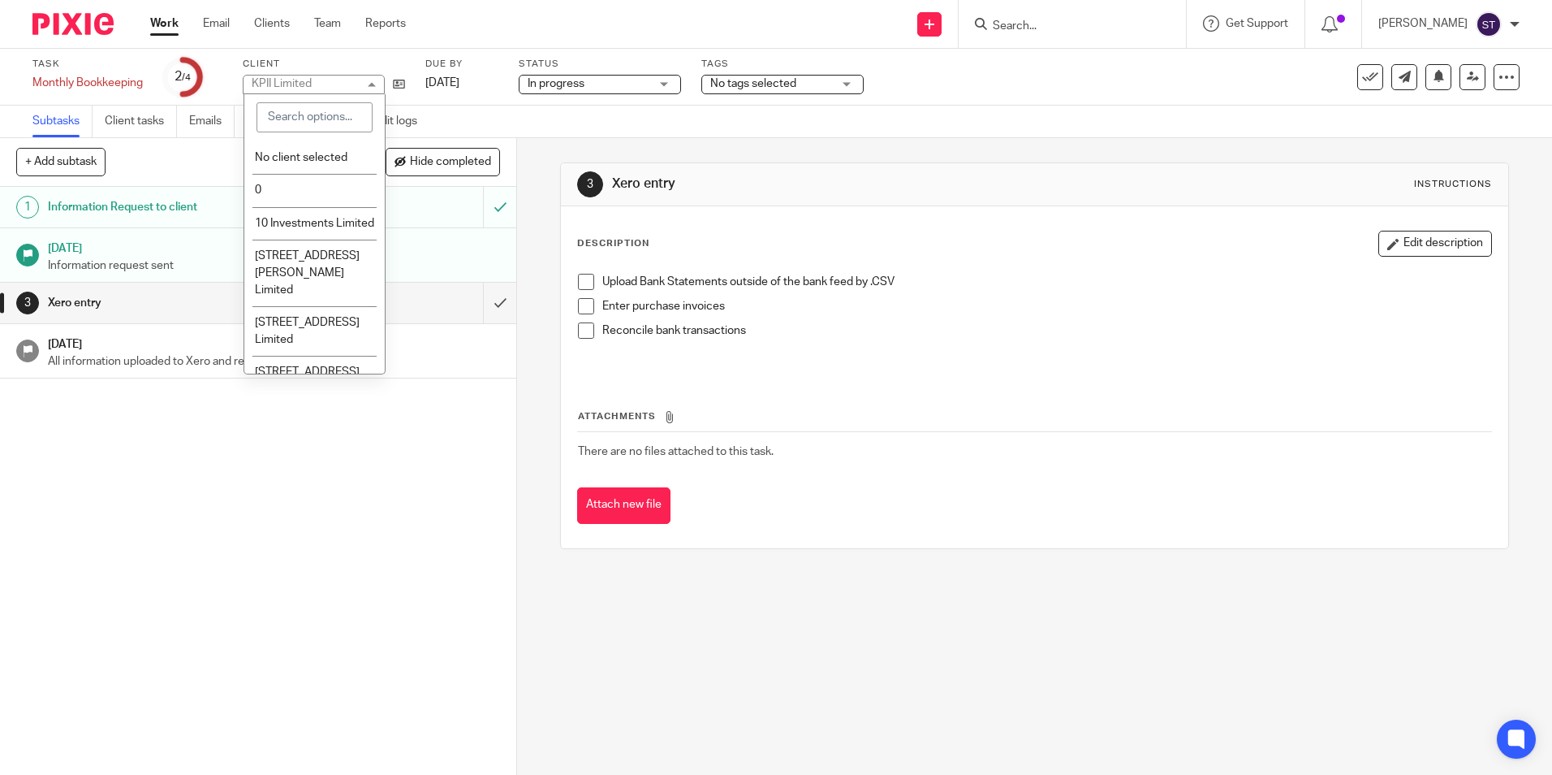
click at [258, 63] on label "Client" at bounding box center [324, 64] width 162 height 13
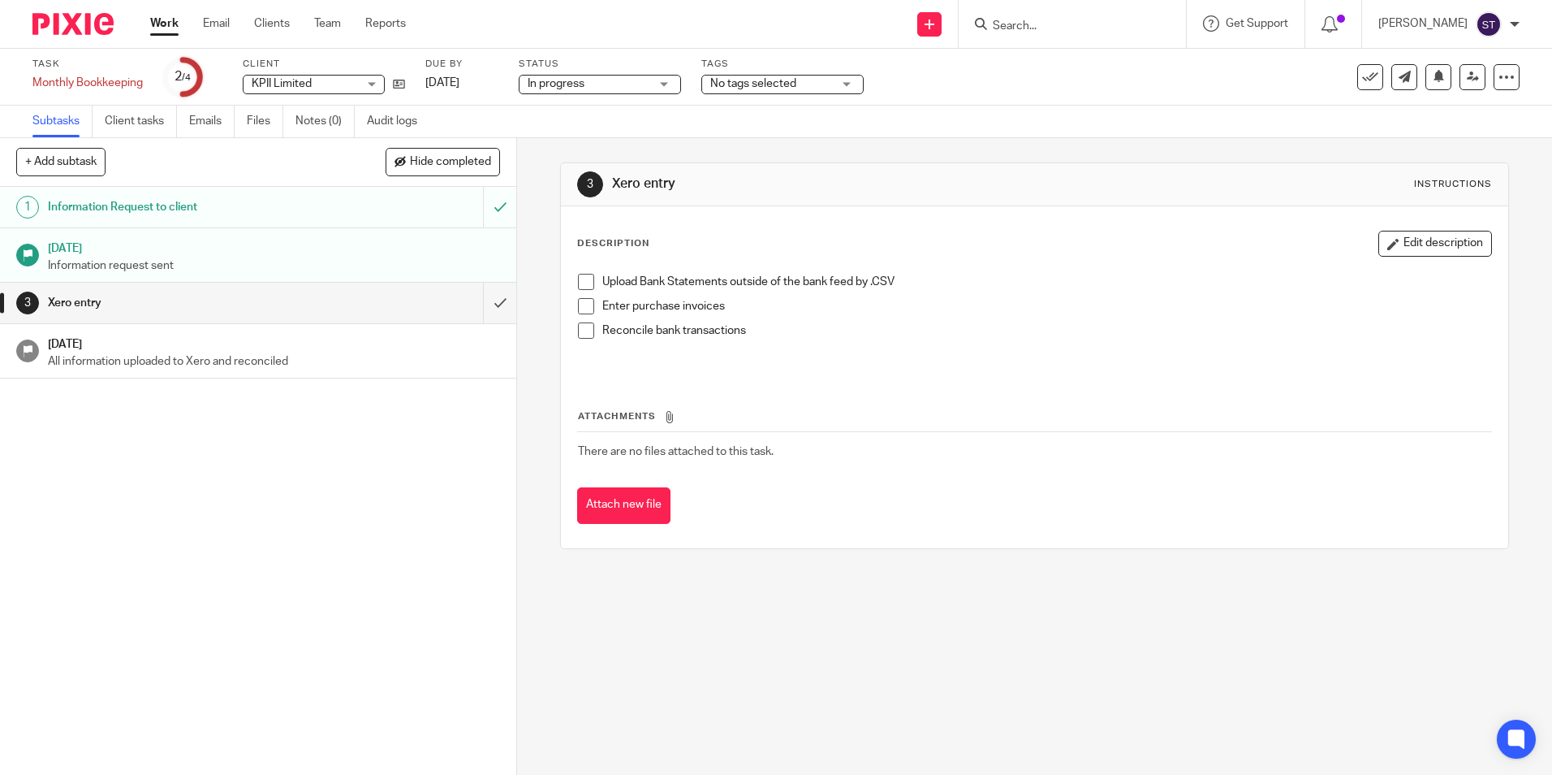
click at [436, 110] on ul "Subtasks Client tasks Emails Files Notes (0) Audit logs" at bounding box center [236, 122] width 409 height 32
click at [396, 81] on icon at bounding box center [399, 84] width 12 height 12
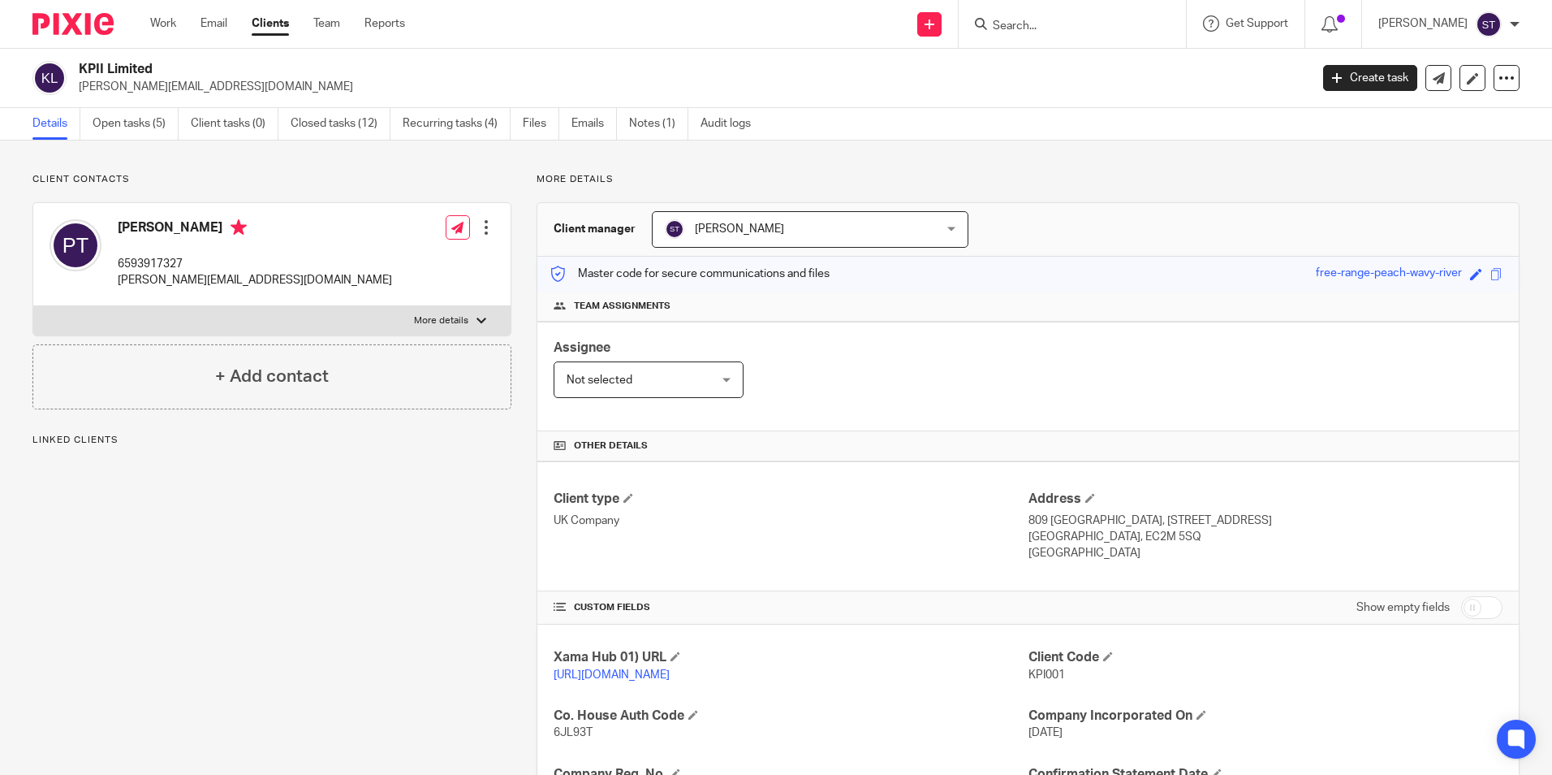
click at [292, 535] on div "Client contacts Patrick Tayah 6593917327 patrick.tayah@gmail.com Edit contact C…" at bounding box center [259, 615] width 504 height 885
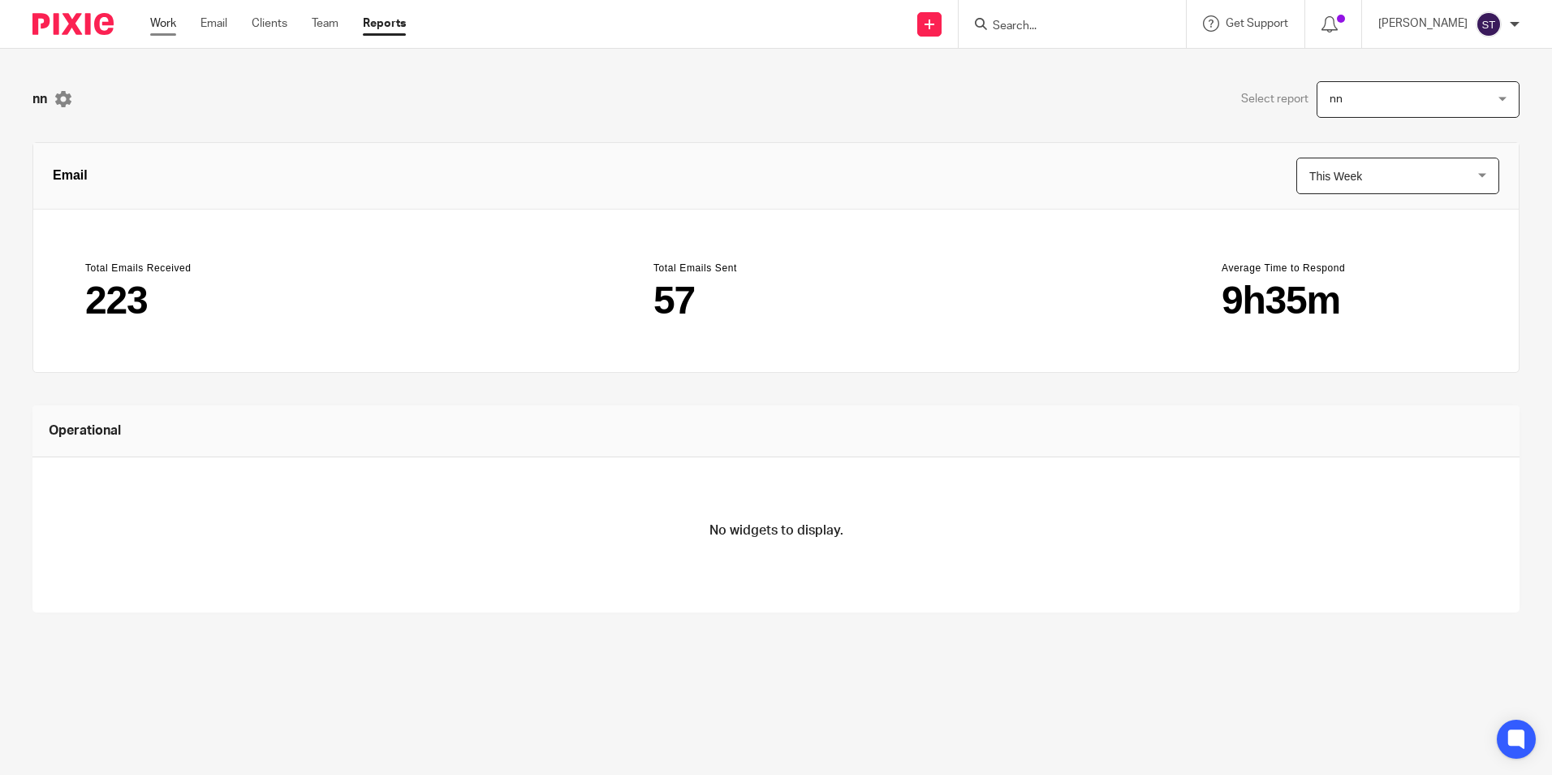
click at [162, 23] on link "Work" at bounding box center [163, 23] width 26 height 16
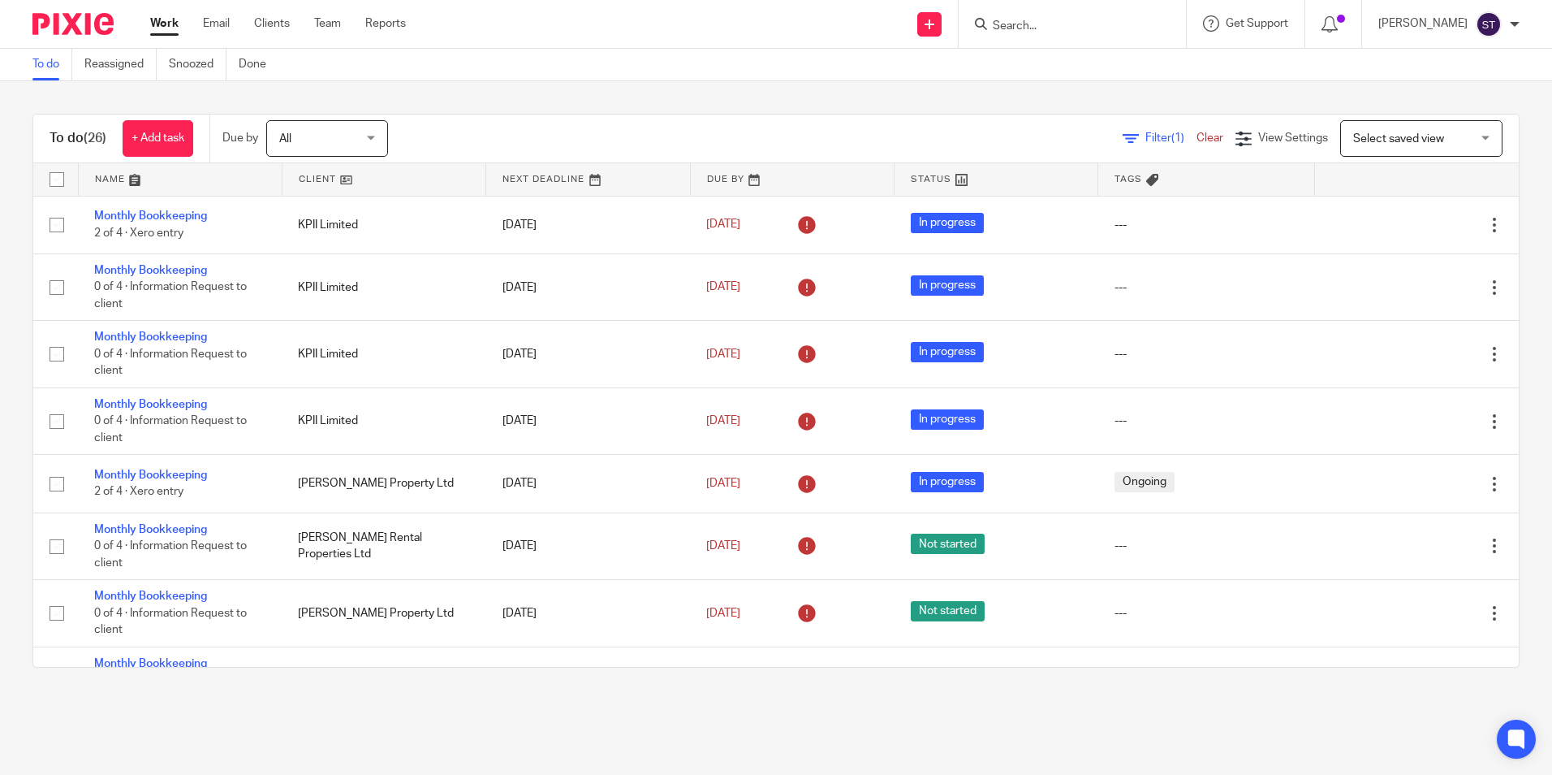
click at [166, 25] on link "Work" at bounding box center [164, 23] width 28 height 16
click at [326, 22] on link "Team" at bounding box center [327, 23] width 27 height 16
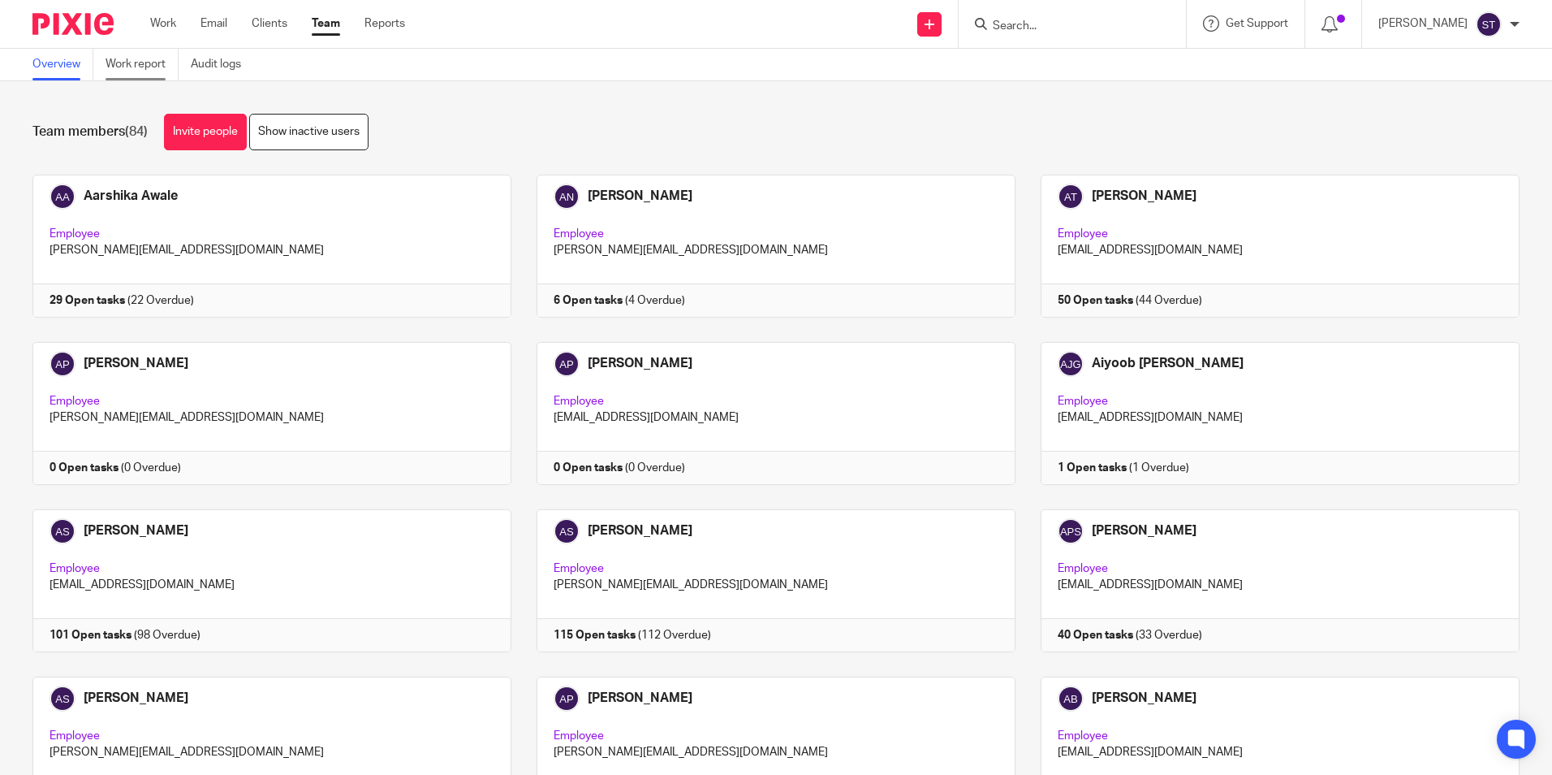
click at [132, 59] on link "Work report" at bounding box center [142, 65] width 73 height 32
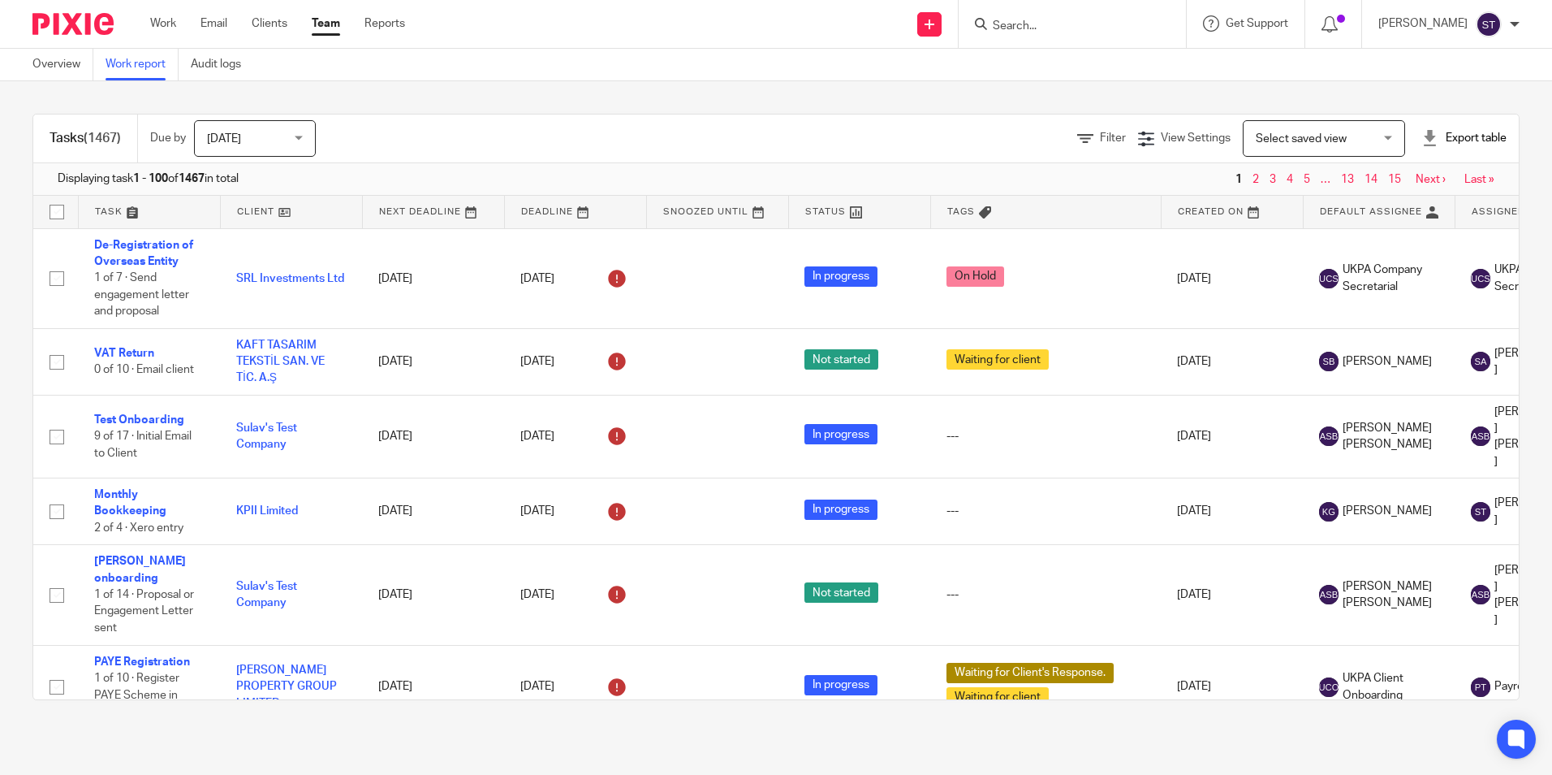
click at [1064, 129] on div "Filter View Settings View Settings Manage saved views Select saved view Select …" at bounding box center [931, 138] width 1175 height 37
click at [1077, 136] on icon at bounding box center [1085, 139] width 16 height 16
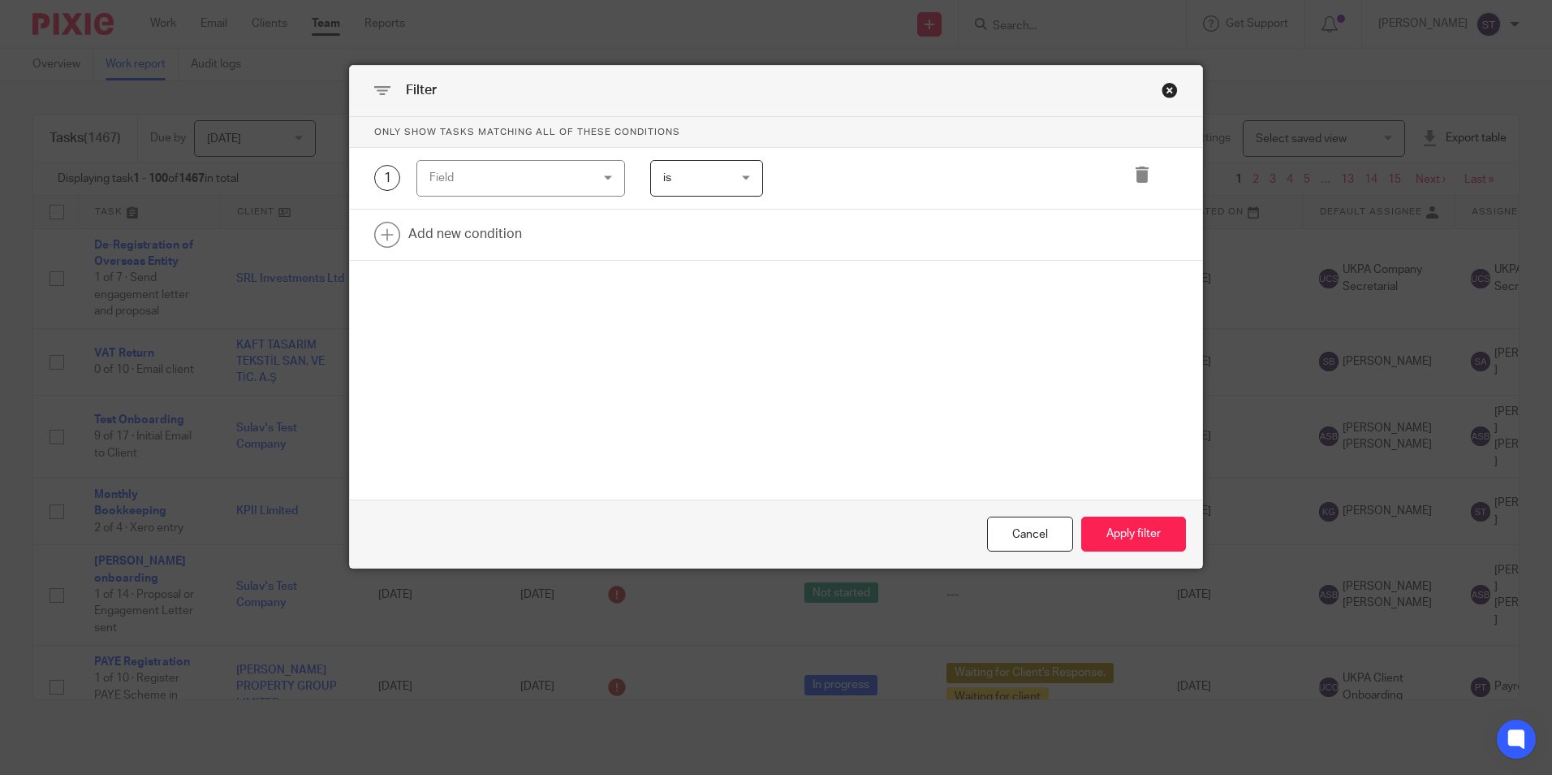
click at [458, 175] on div "Field" at bounding box center [507, 178] width 156 height 34
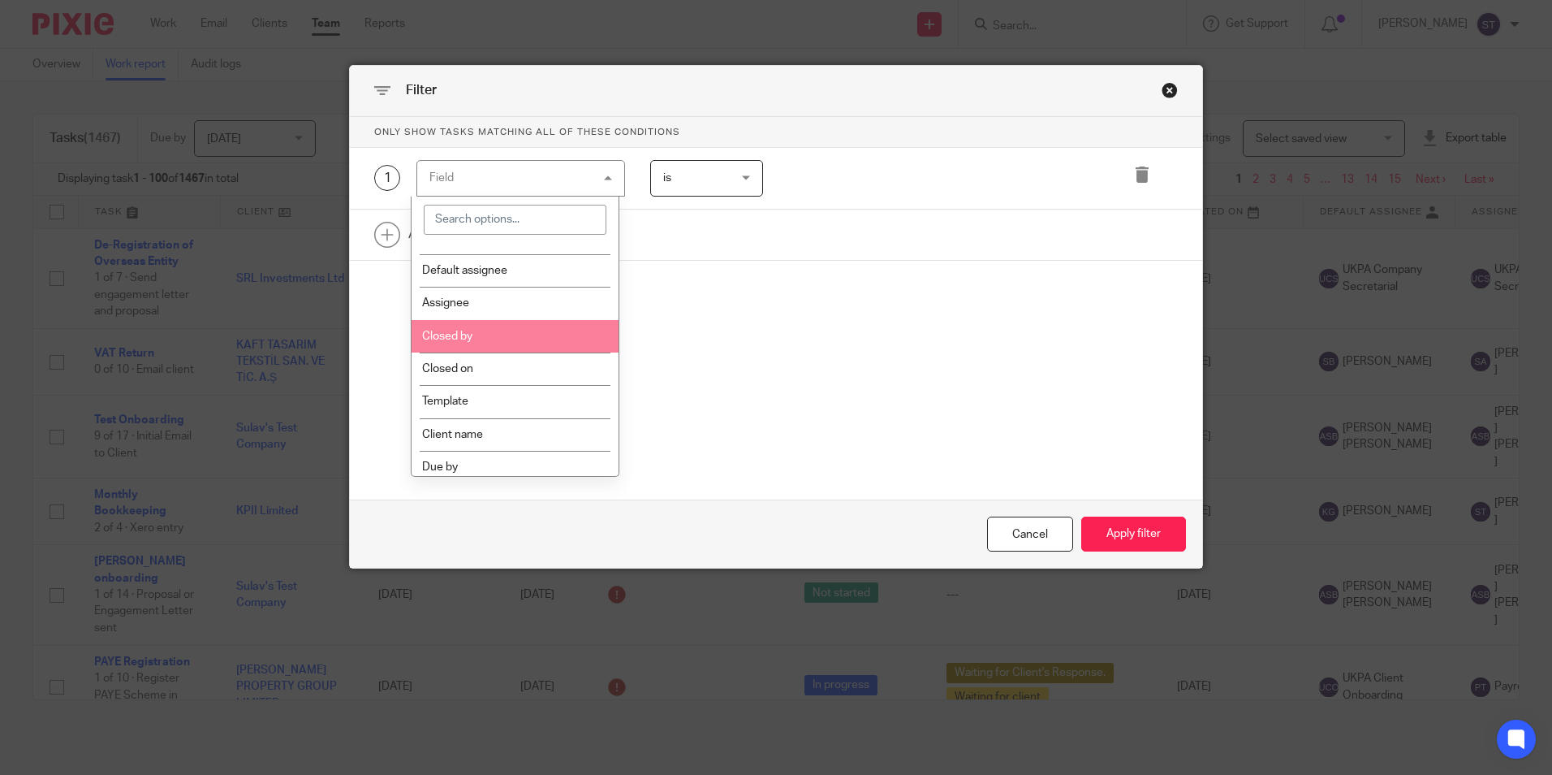
scroll to position [162, 0]
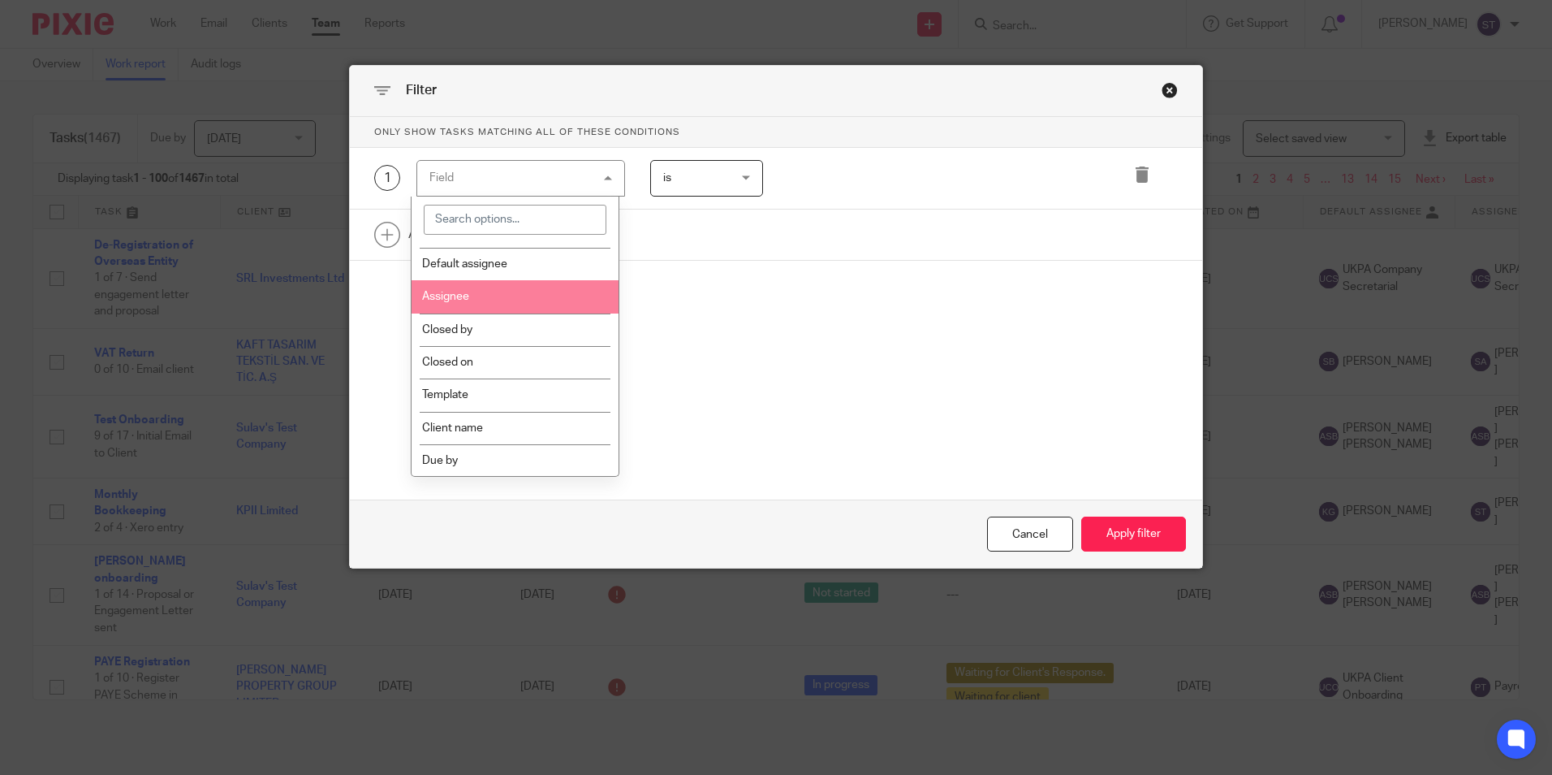
click at [435, 286] on li "Assignee" at bounding box center [515, 296] width 207 height 32
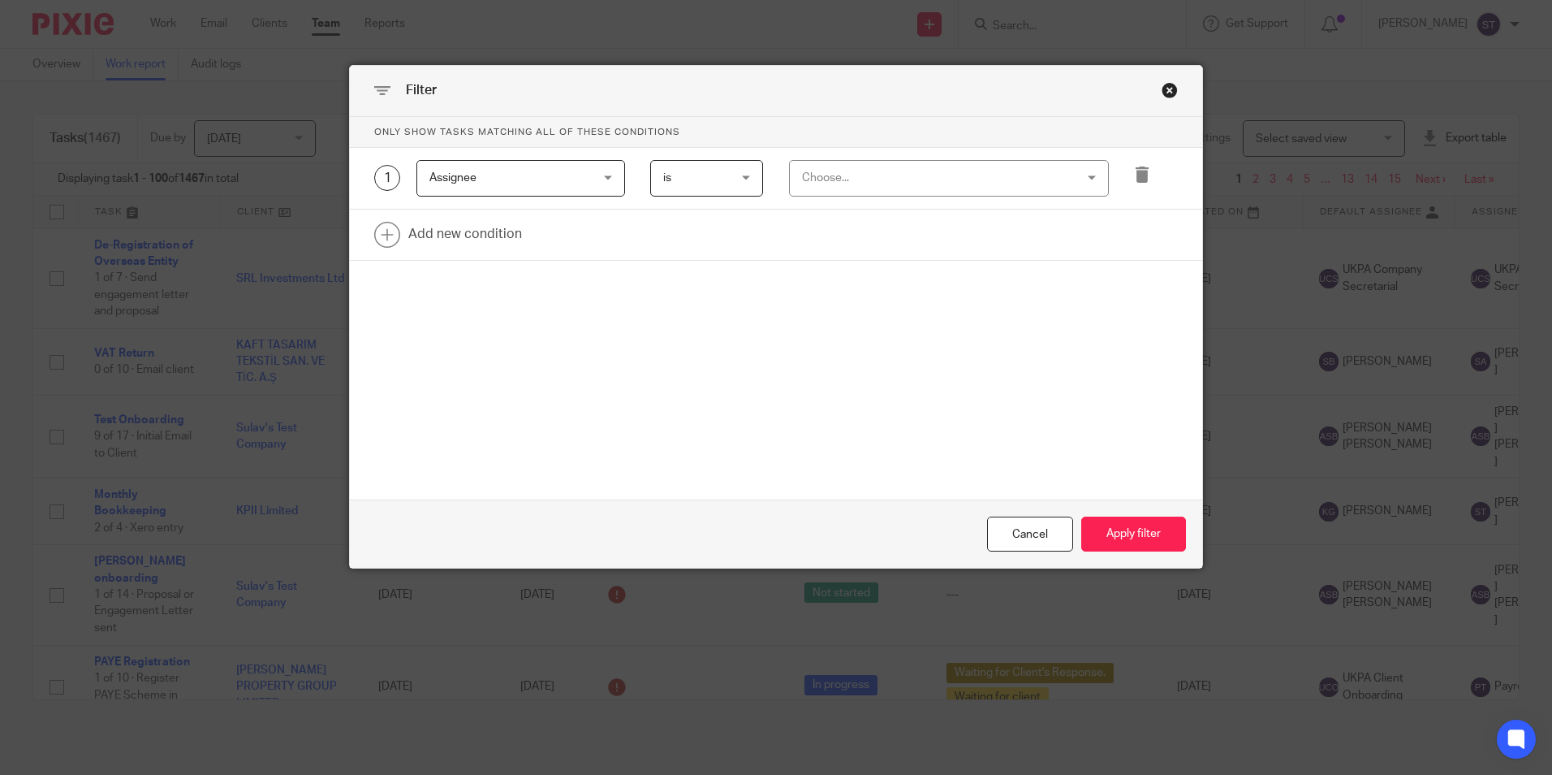
click at [826, 170] on div "Choose..." at bounding box center [924, 178] width 245 height 34
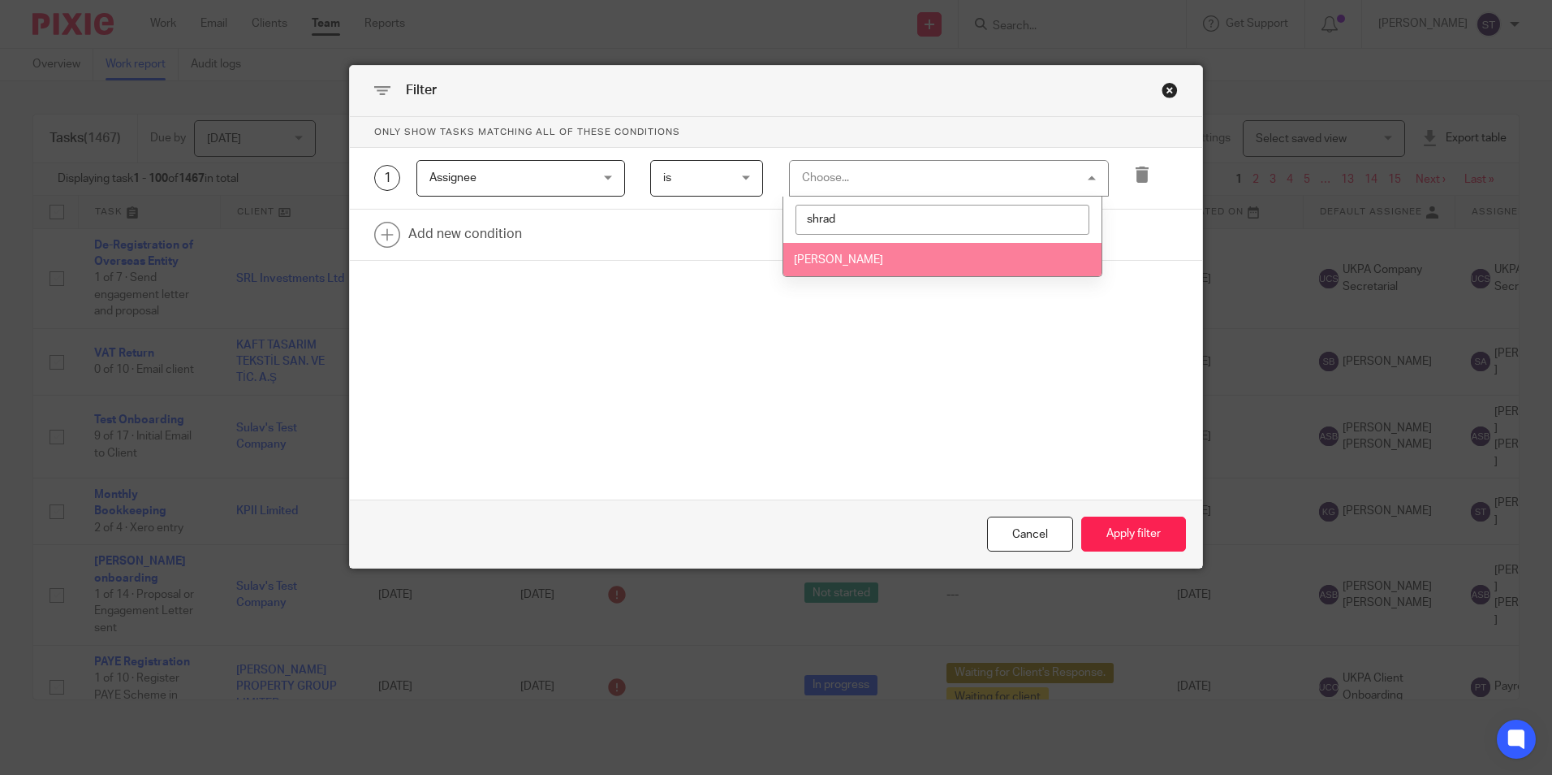
type input "shrad"
click at [835, 262] on span "[PERSON_NAME]" at bounding box center [838, 259] width 89 height 11
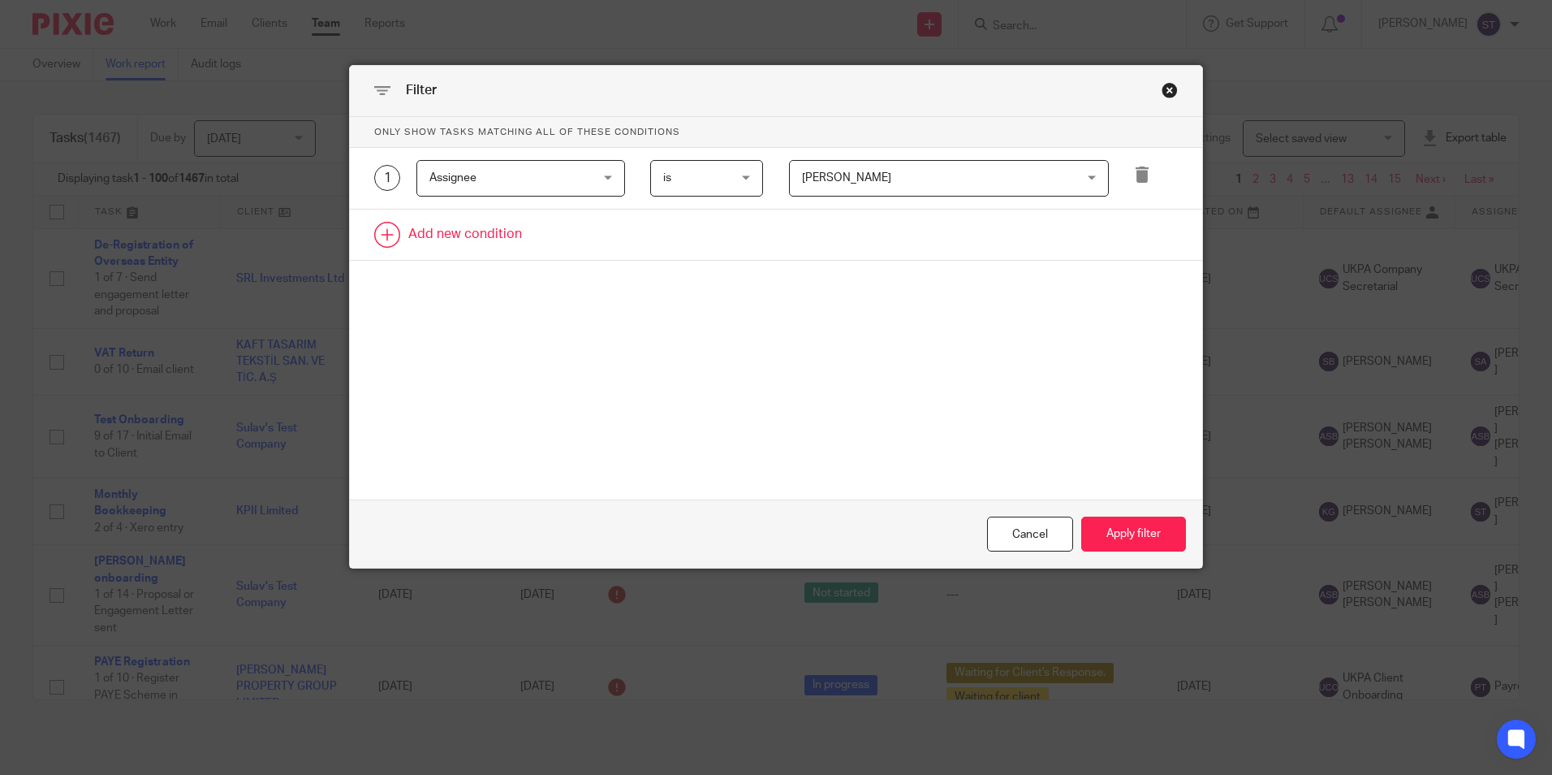
click at [380, 234] on link at bounding box center [776, 234] width 852 height 50
click at [444, 235] on div "Field" at bounding box center [507, 239] width 156 height 34
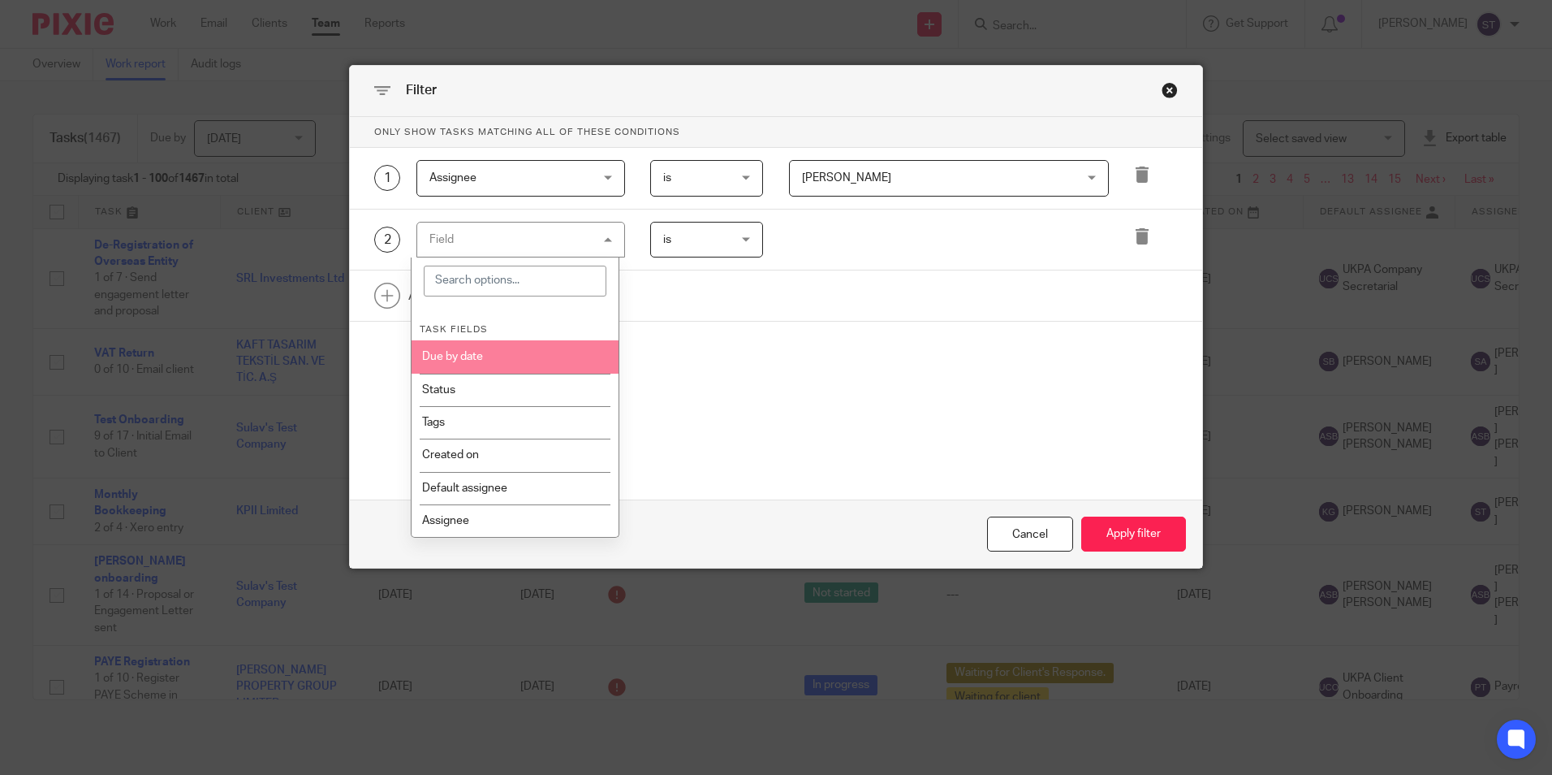
click at [785, 404] on div "Only show tasks matching all of these conditions 1 Assignee Assignee Task field…" at bounding box center [776, 264] width 852 height 294
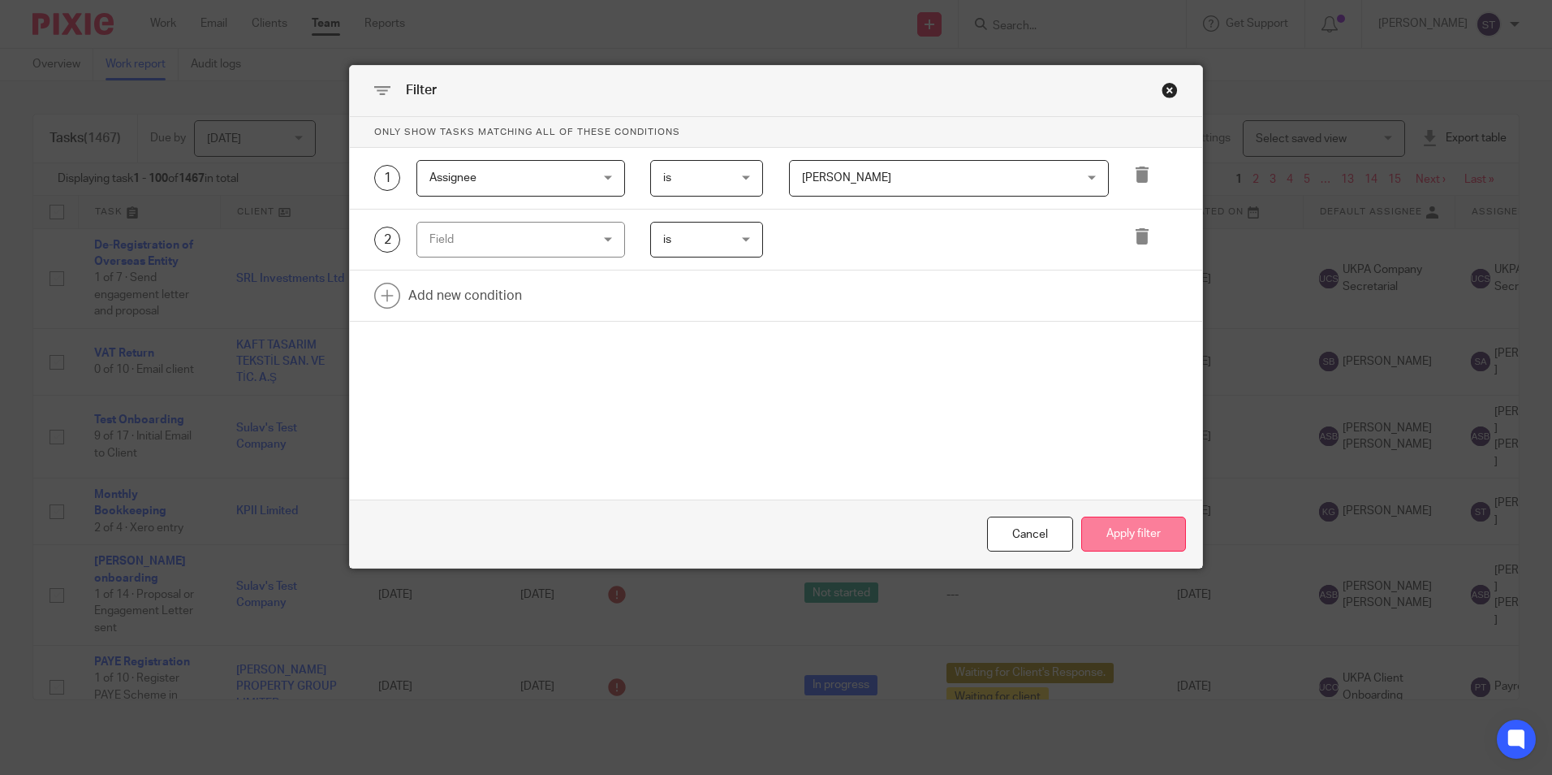
click at [1115, 520] on button "Apply filter" at bounding box center [1133, 533] width 105 height 35
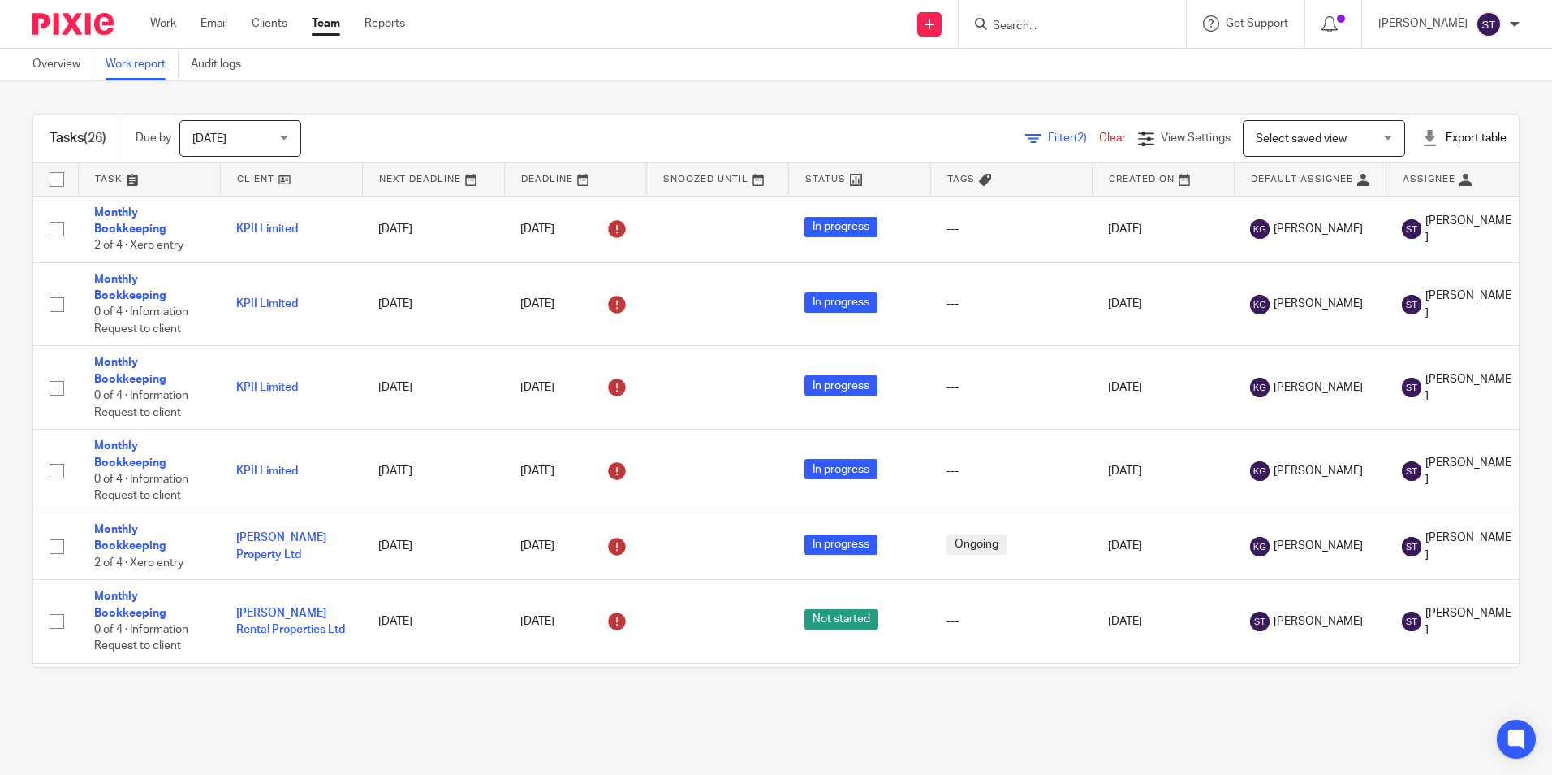
click at [1422, 134] on div "Export table" at bounding box center [1464, 138] width 85 height 16
click at [1405, 198] on link "Excel spreadsheet" at bounding box center [1424, 197] width 94 height 11
click at [1507, 50] on div at bounding box center [1497, 50] width 44 height 19
